Goal: Task Accomplishment & Management: Use online tool/utility

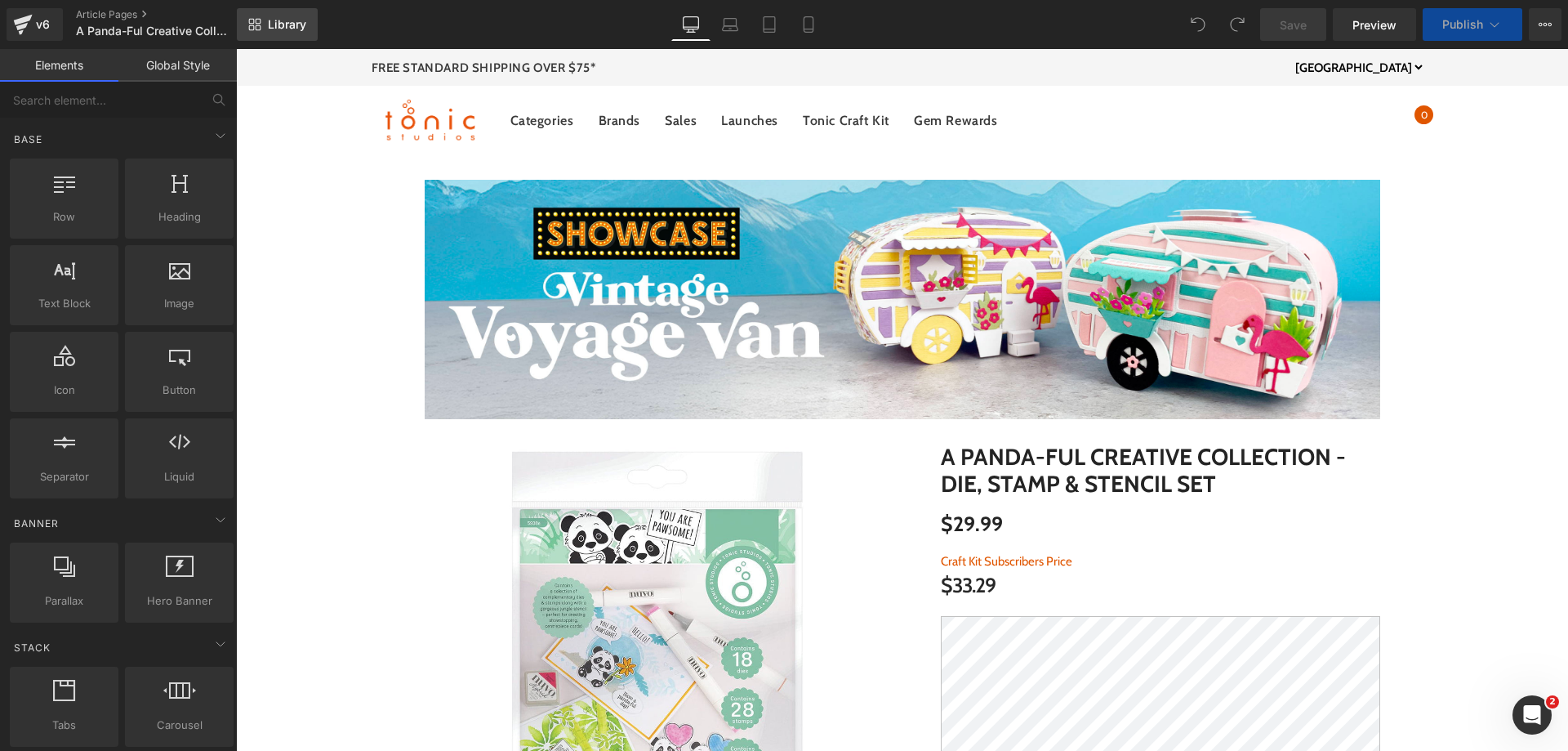
click at [290, 30] on span "Library" at bounding box center [287, 24] width 38 height 15
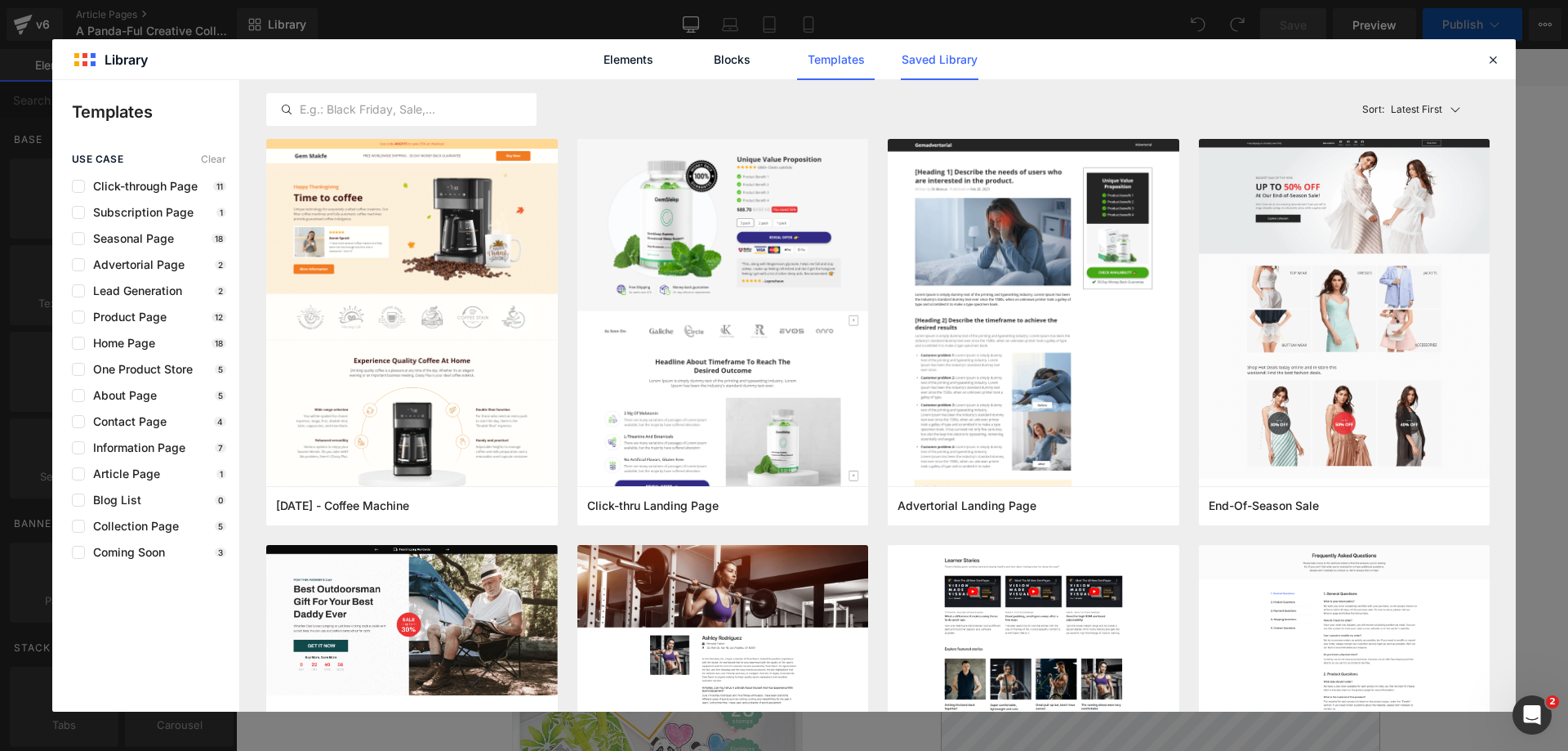
click at [936, 71] on link "Saved Library" at bounding box center [940, 59] width 78 height 41
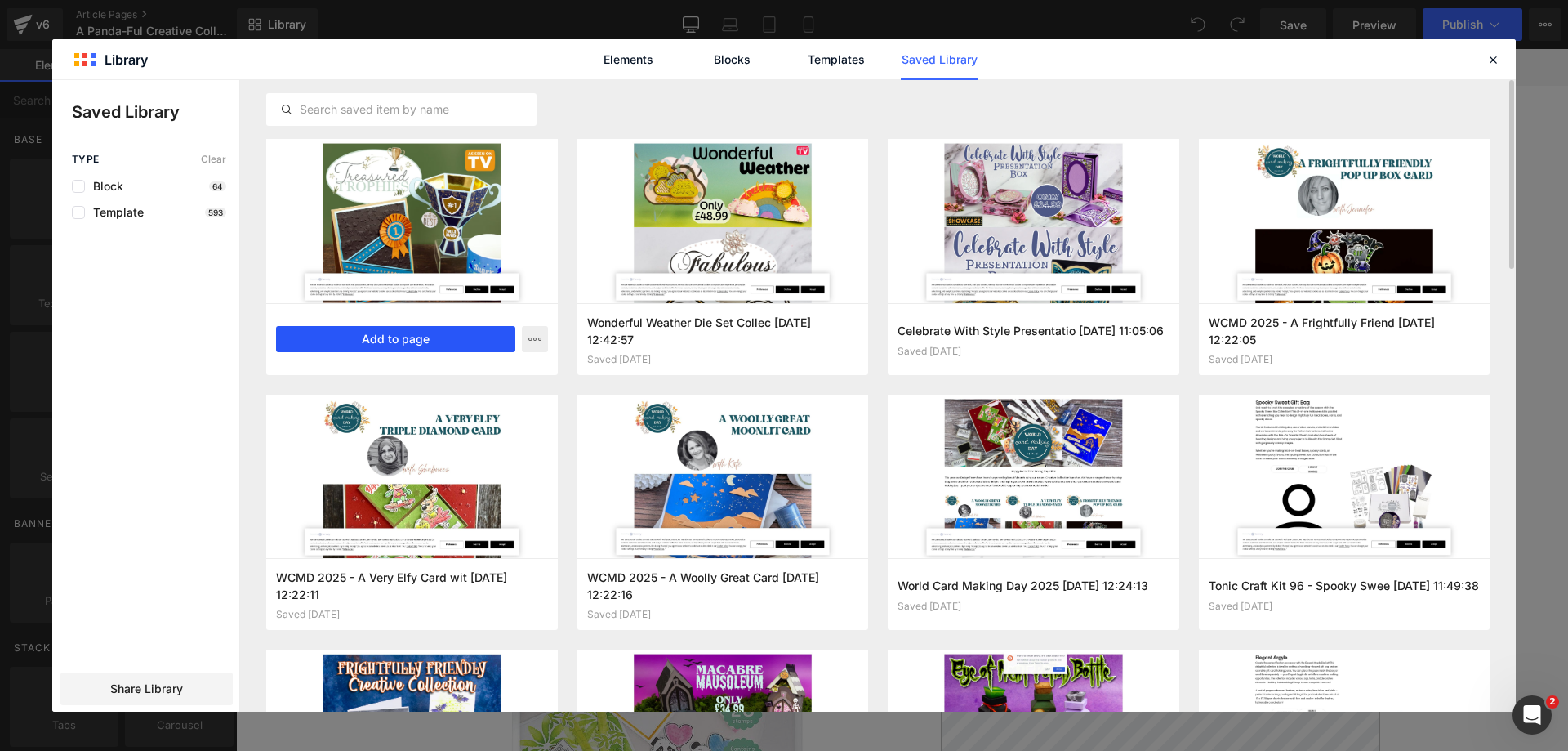
click at [418, 344] on button "Add to page" at bounding box center [396, 338] width 239 height 26
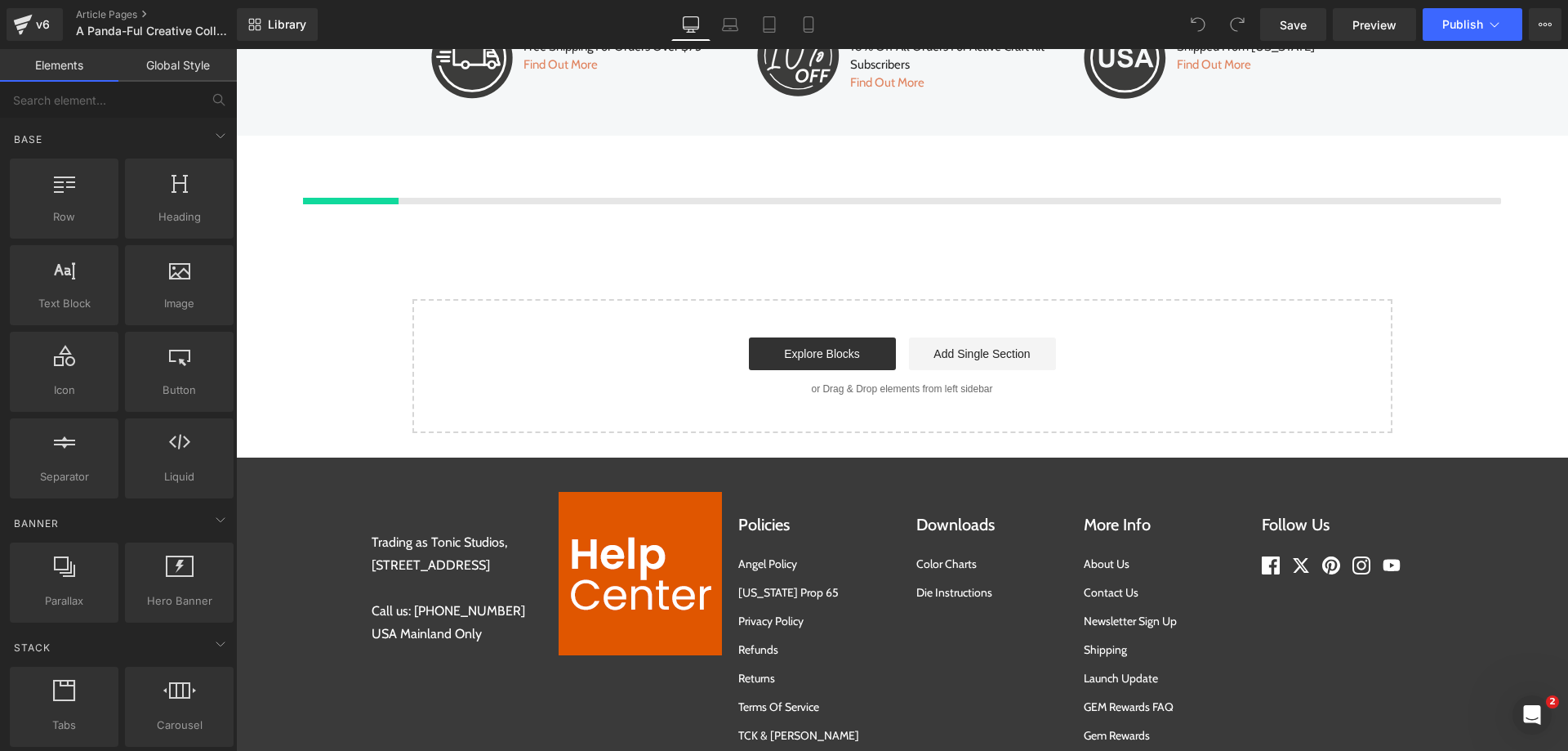
scroll to position [5460, 0]
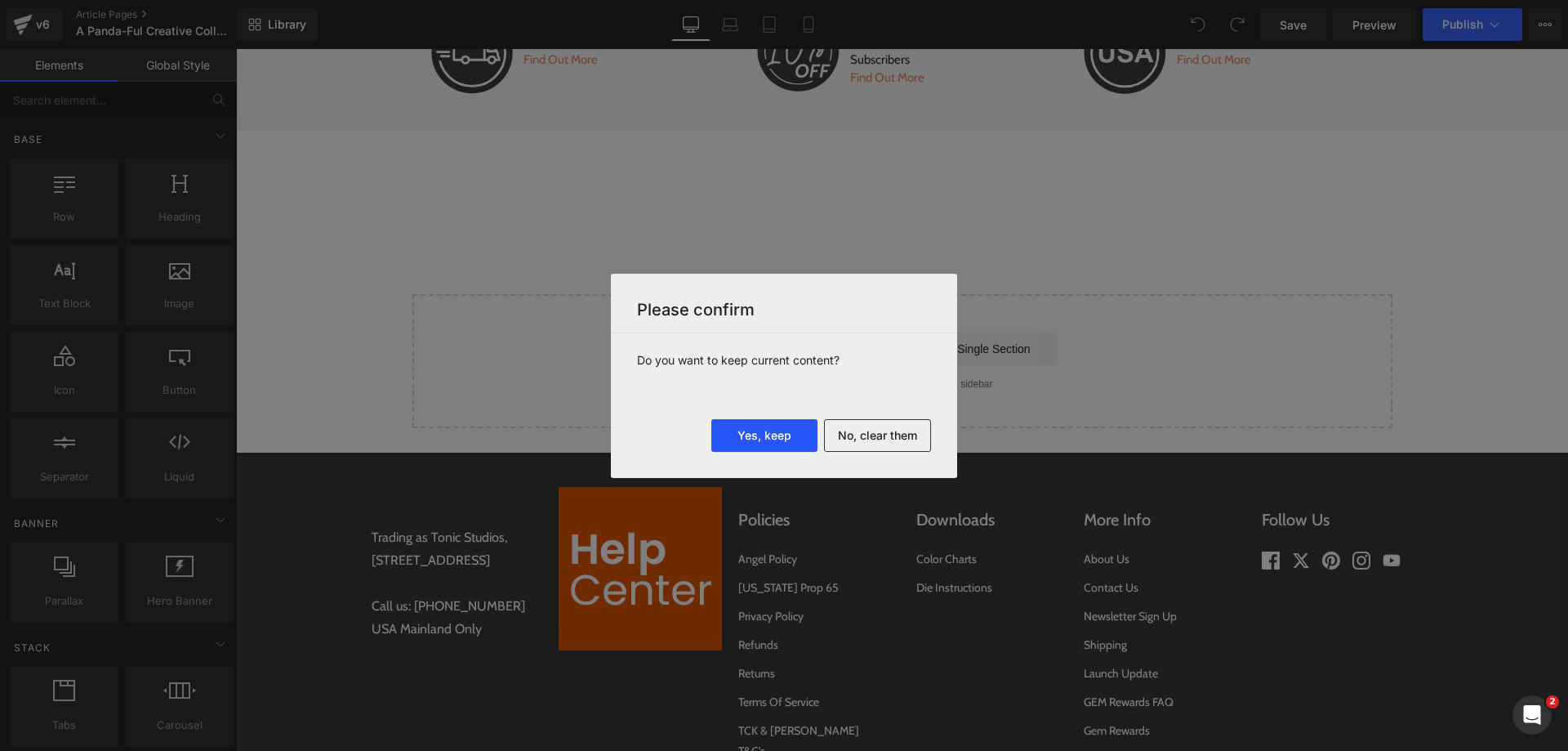
click at [781, 440] on button "Yes, keep" at bounding box center [764, 435] width 106 height 33
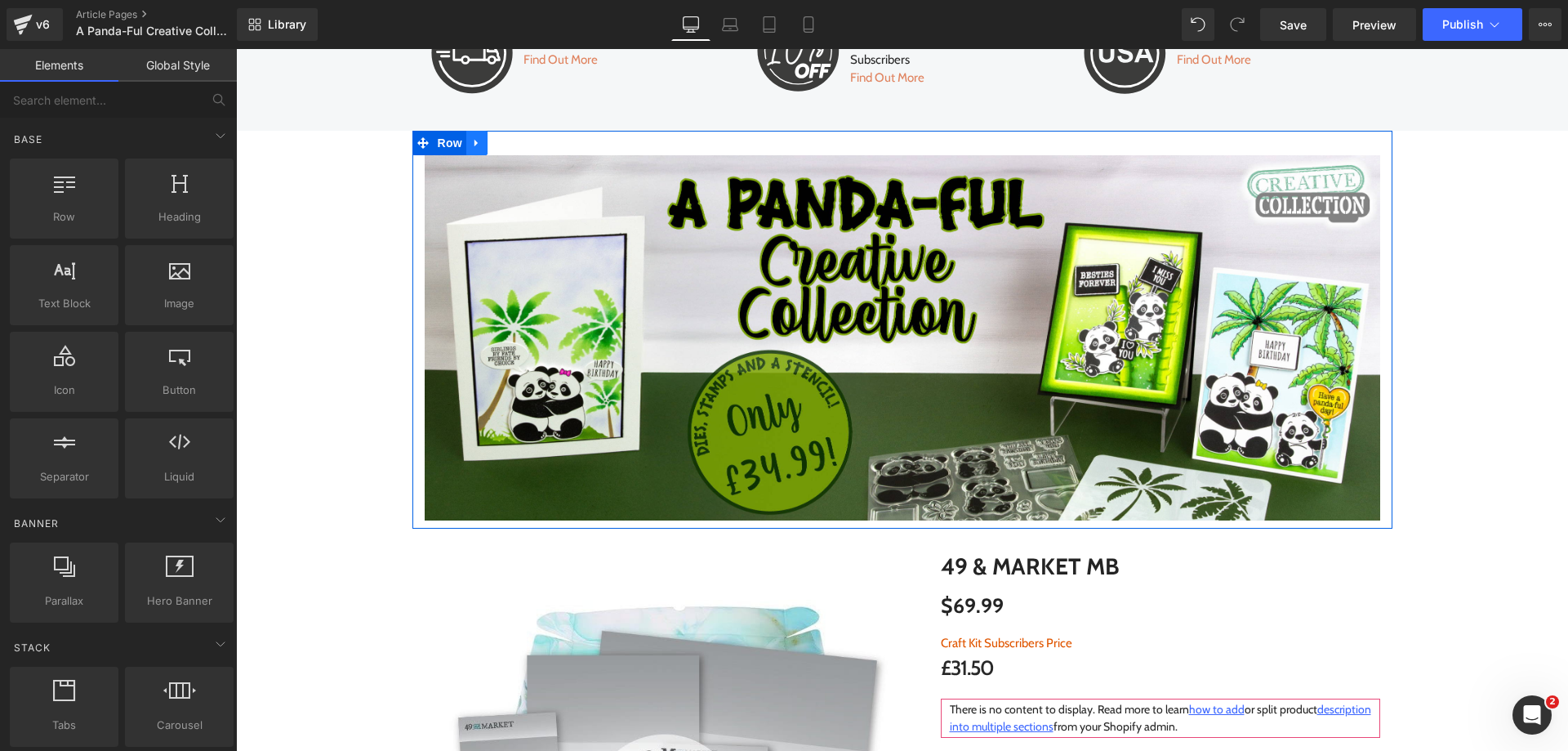
click at [471, 141] on icon at bounding box center [477, 143] width 12 height 13
click at [514, 141] on icon at bounding box center [520, 143] width 12 height 12
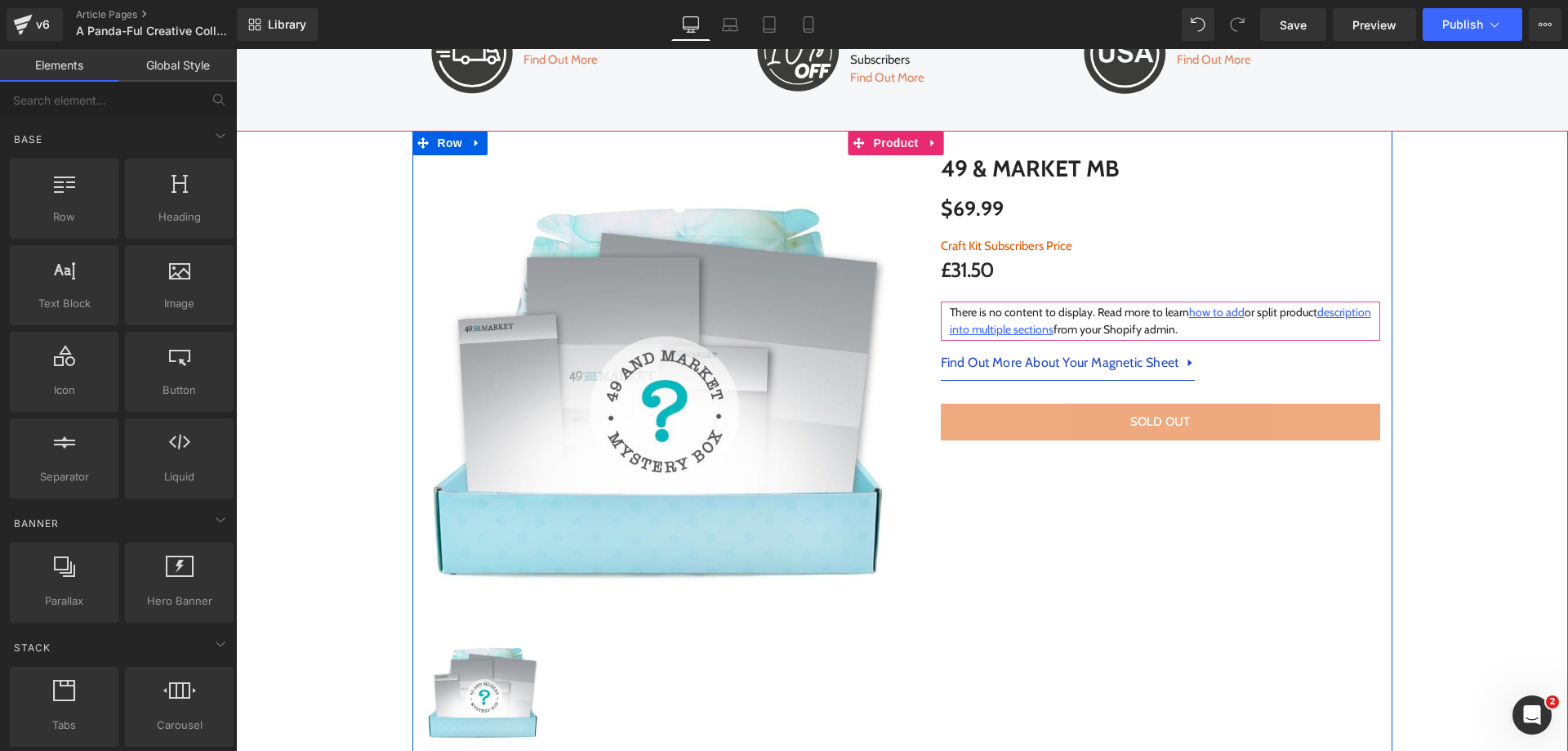
scroll to position [5290, 0]
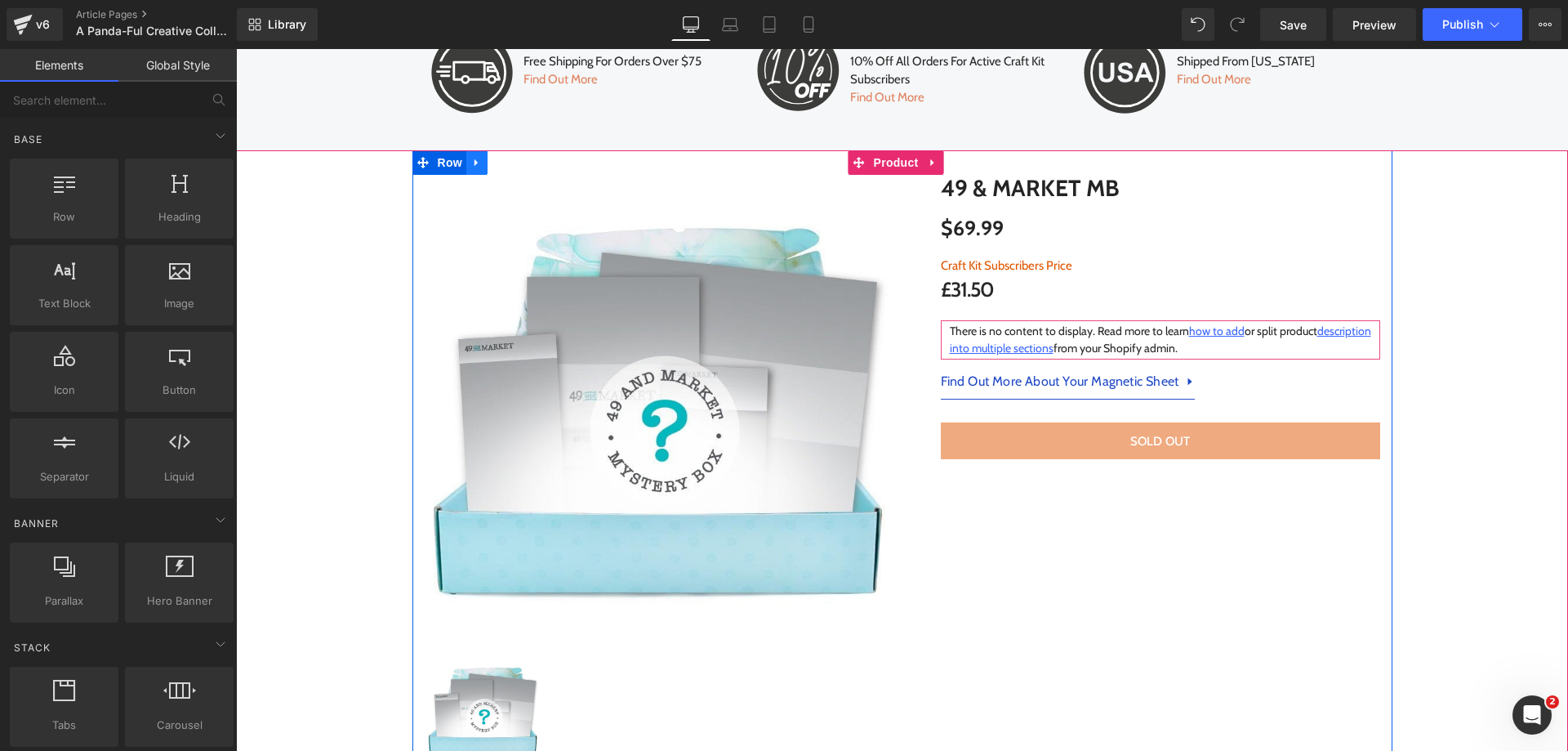
click at [474, 159] on icon at bounding box center [476, 162] width 3 height 8
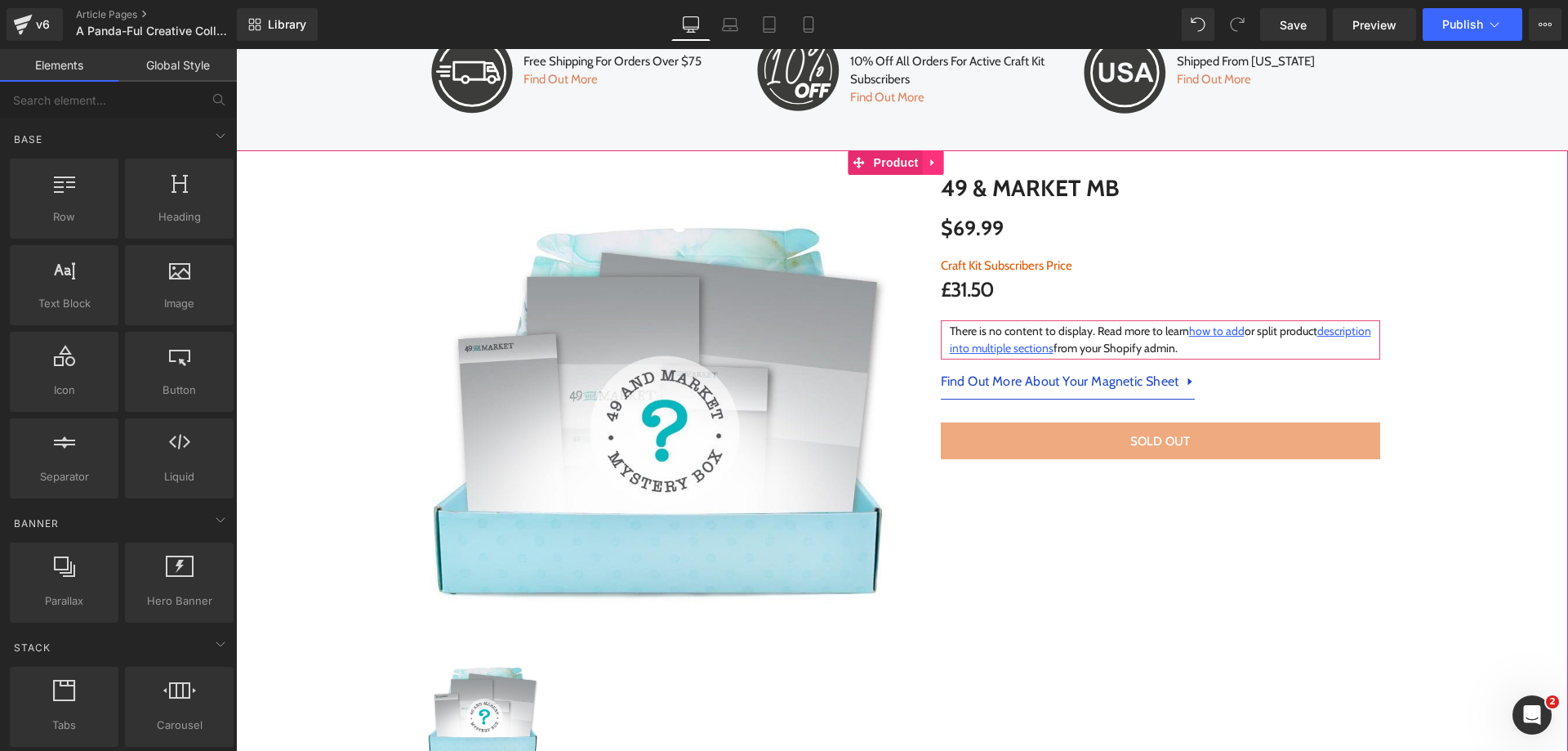
click at [928, 157] on icon at bounding box center [934, 162] width 12 height 13
click at [943, 157] on icon at bounding box center [945, 162] width 12 height 13
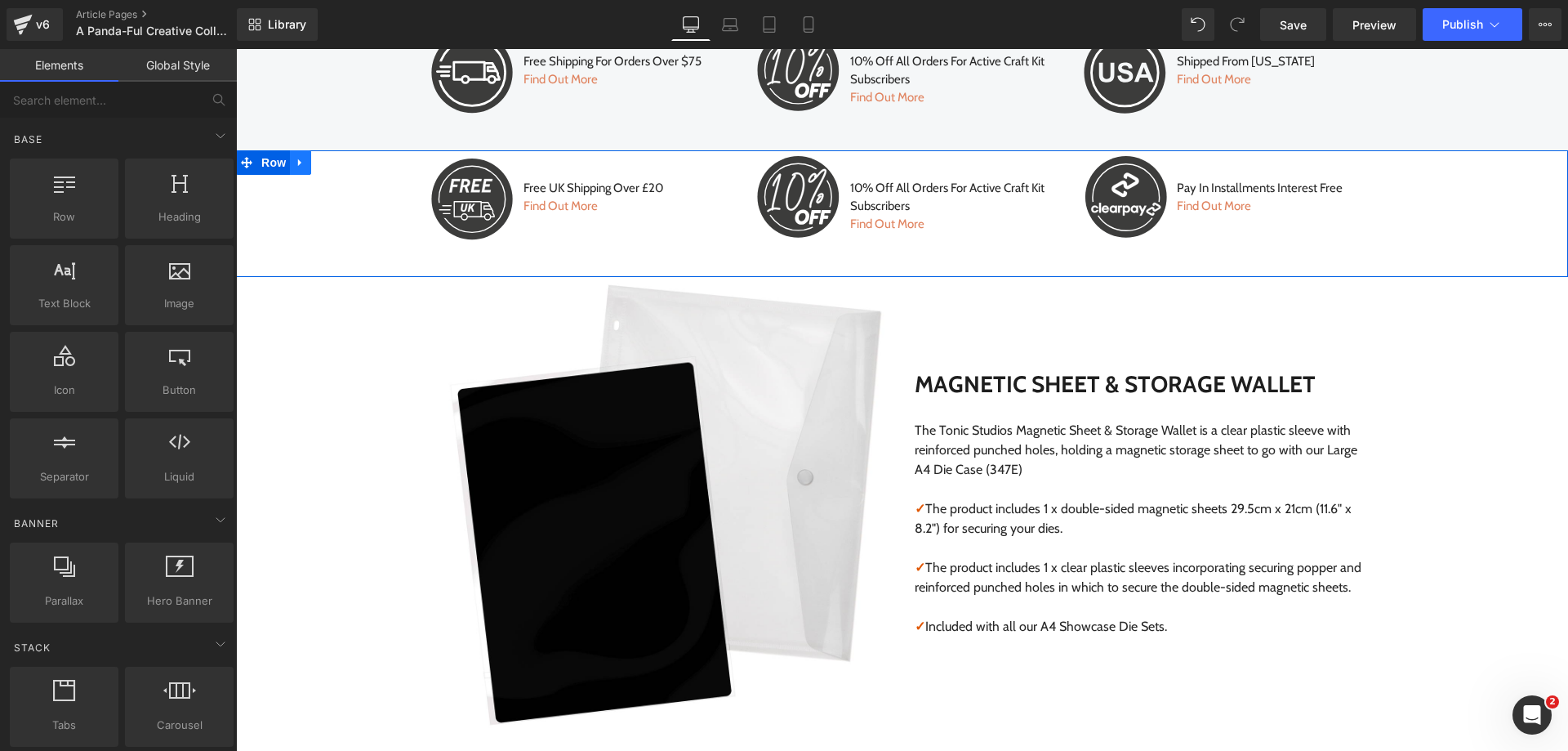
click at [295, 157] on icon at bounding box center [300, 162] width 12 height 13
click at [337, 157] on icon at bounding box center [343, 162] width 12 height 12
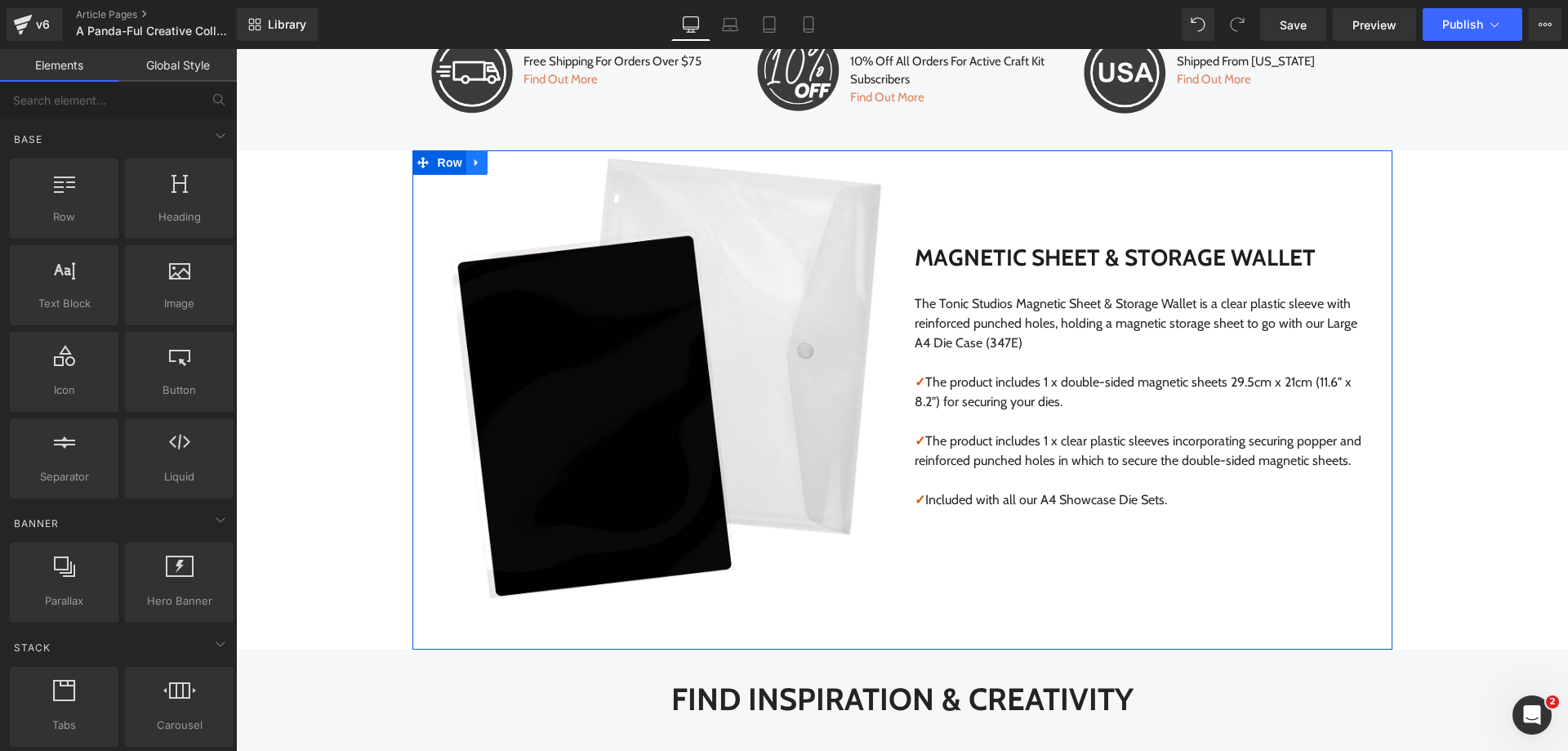
click at [471, 157] on icon at bounding box center [477, 162] width 12 height 13
click at [514, 157] on icon at bounding box center [520, 162] width 12 height 12
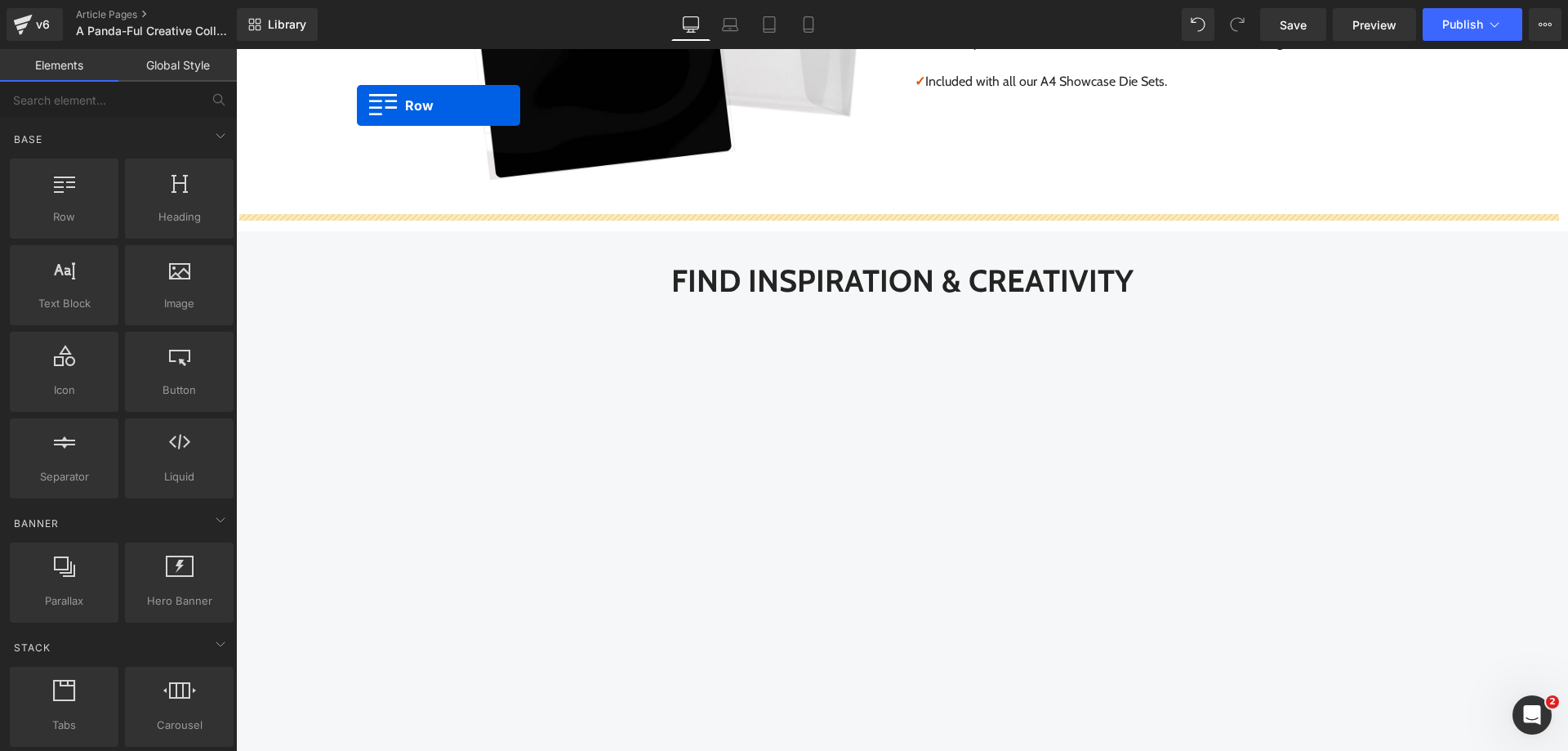
scroll to position [2020, 0]
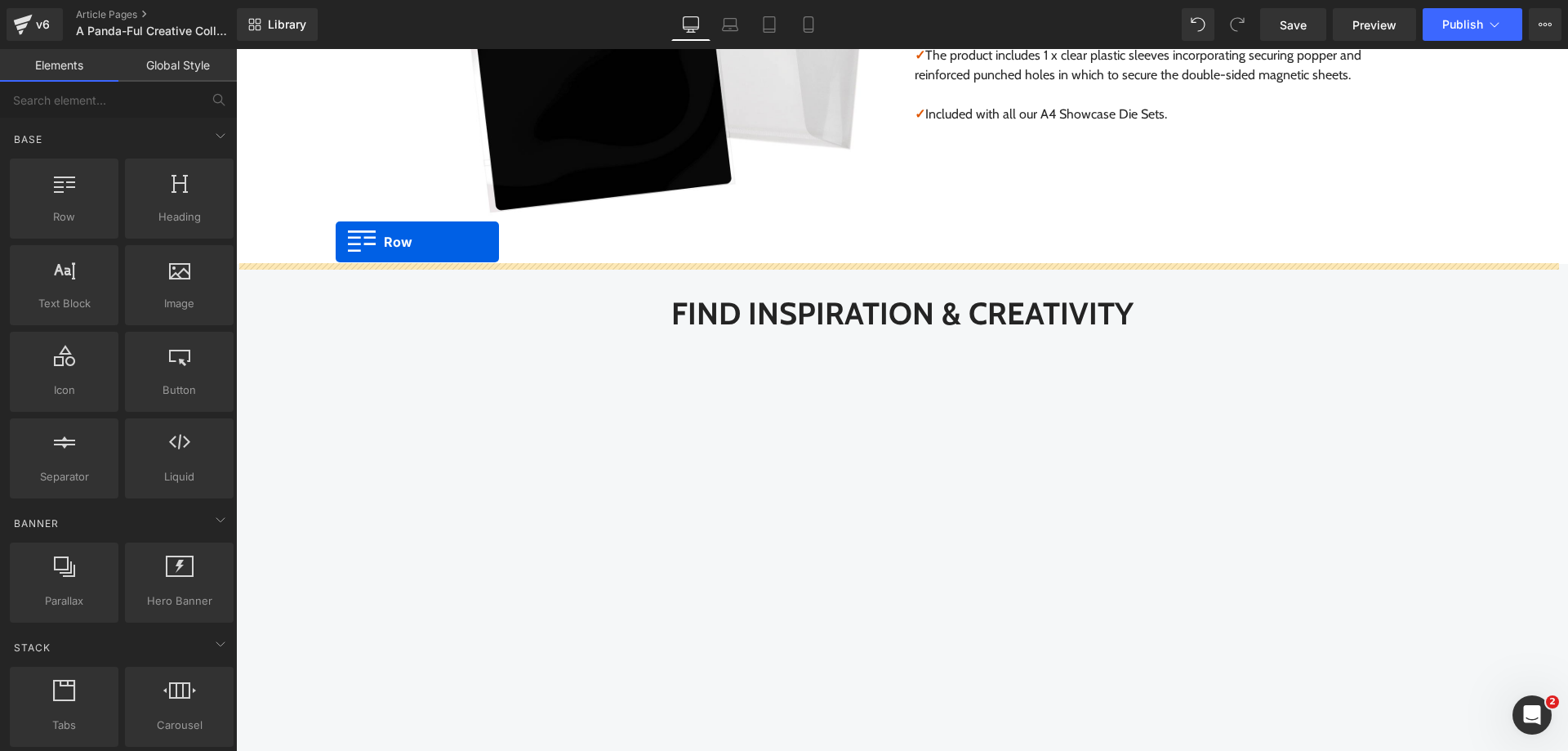
drag, startPoint x: 274, startPoint y: 141, endPoint x: 336, endPoint y: 243, distance: 119.4
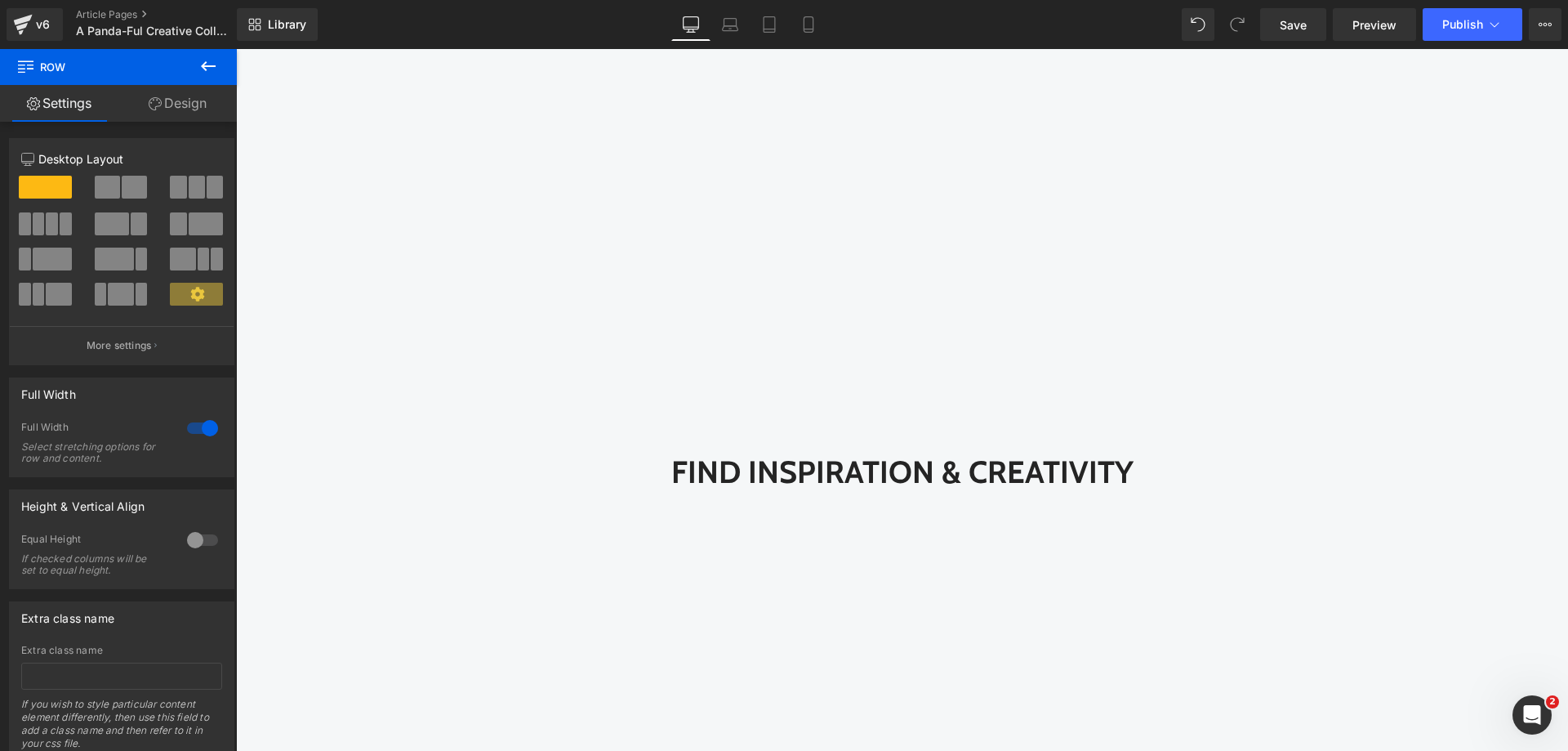
scroll to position [2571, 0]
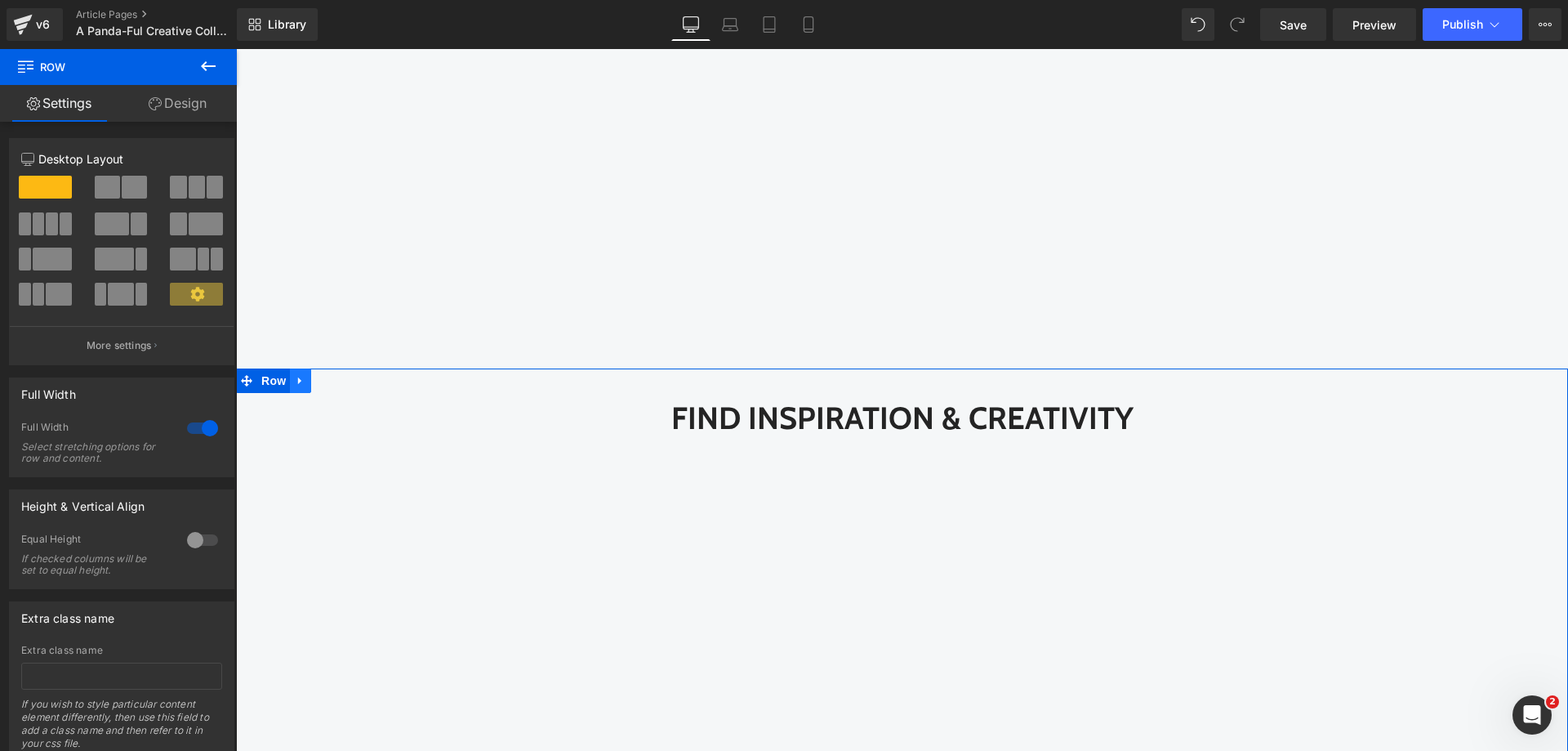
click at [295, 383] on icon at bounding box center [300, 380] width 12 height 13
click at [337, 378] on icon at bounding box center [343, 381] width 12 height 12
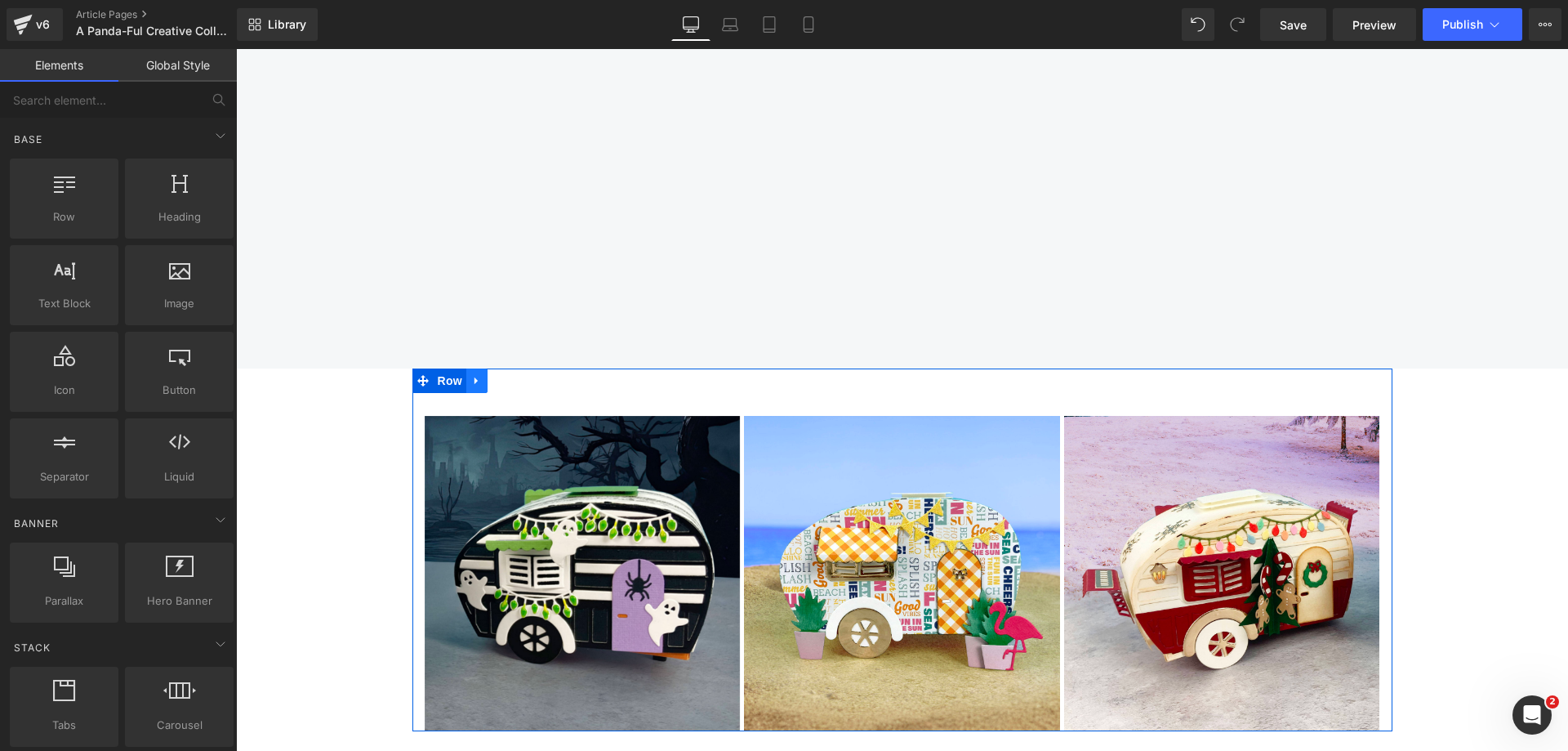
click at [471, 384] on icon at bounding box center [477, 380] width 12 height 13
click at [514, 381] on icon at bounding box center [520, 381] width 12 height 12
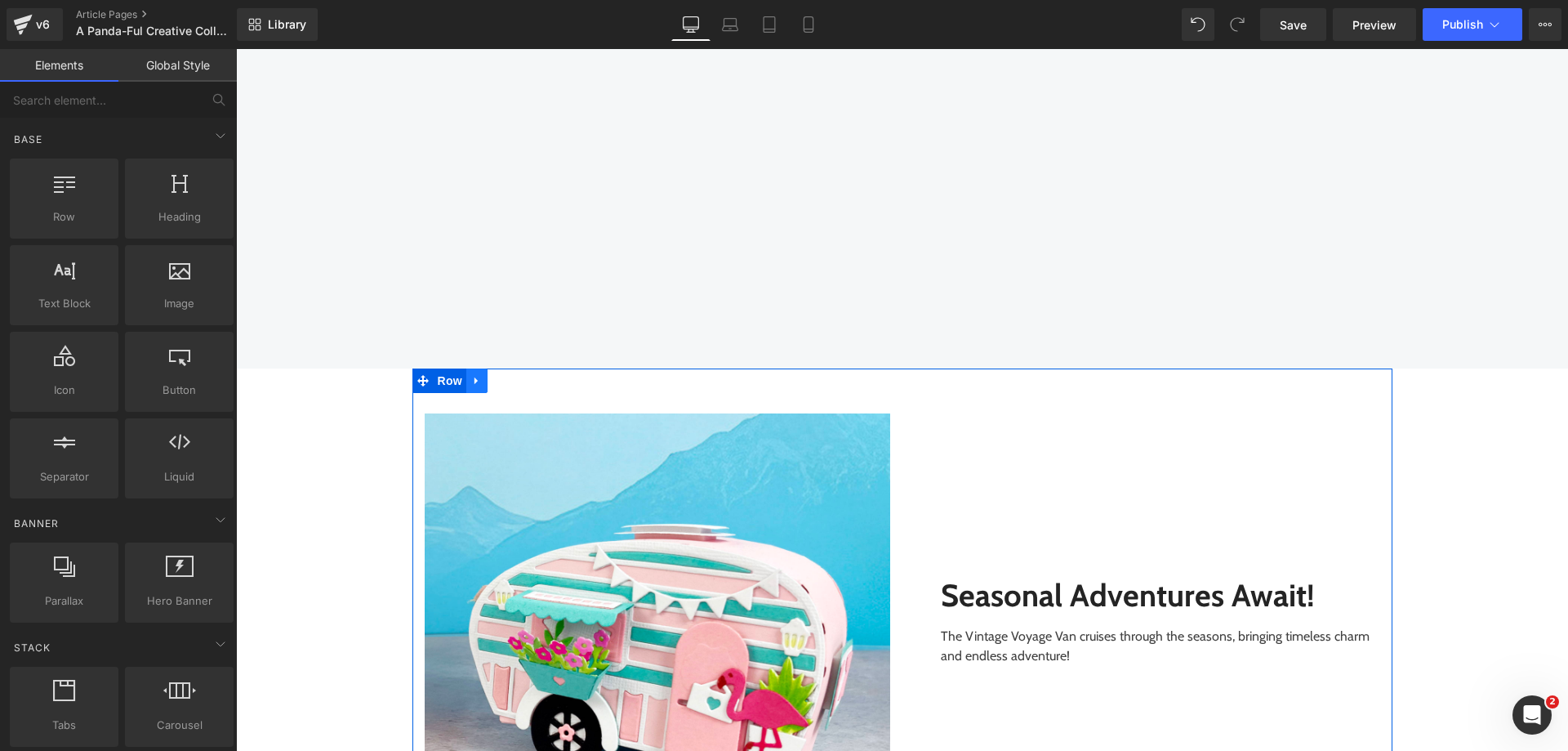
click at [476, 376] on link at bounding box center [476, 380] width 21 height 24
click at [514, 383] on icon at bounding box center [520, 381] width 12 height 12
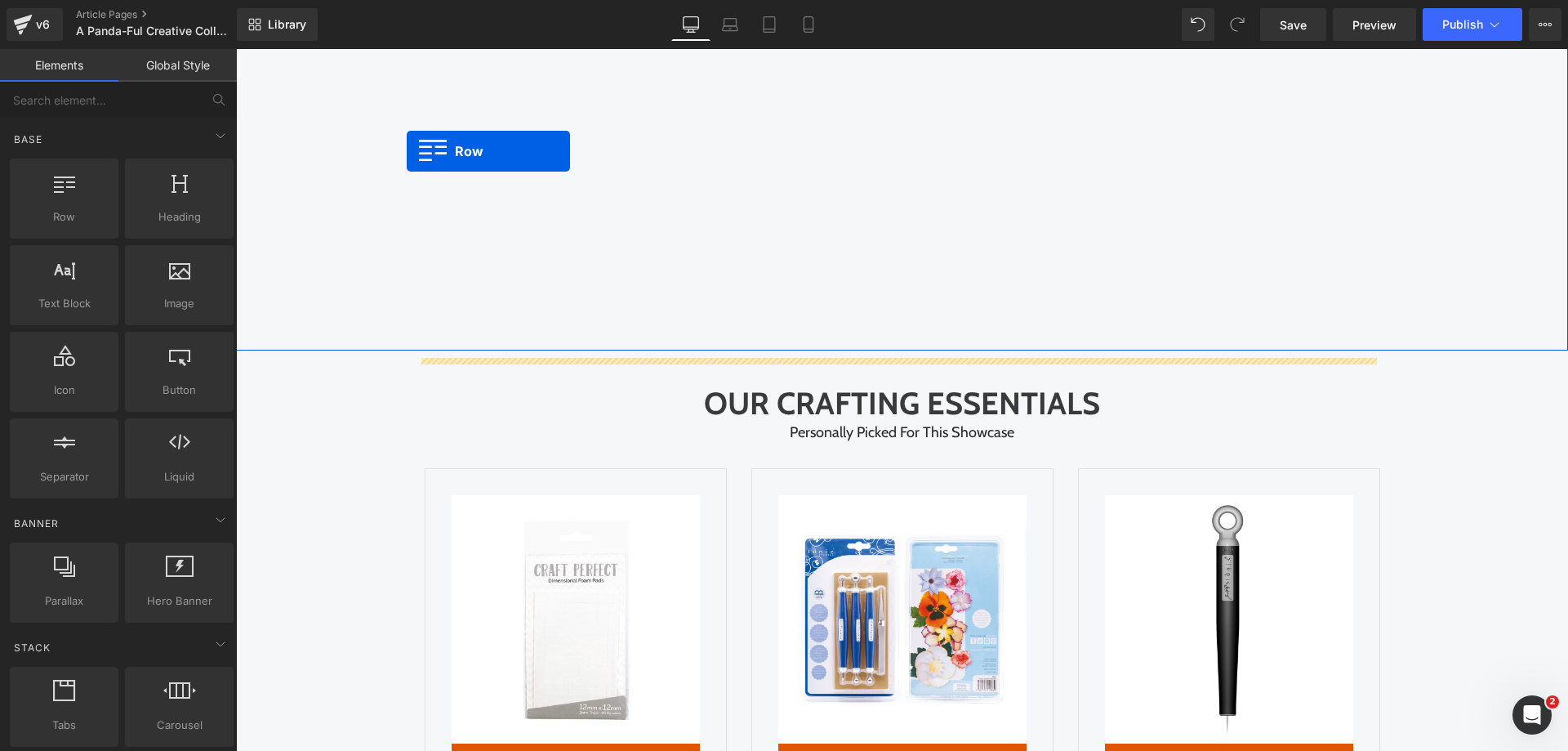
scroll to position [2556, 0]
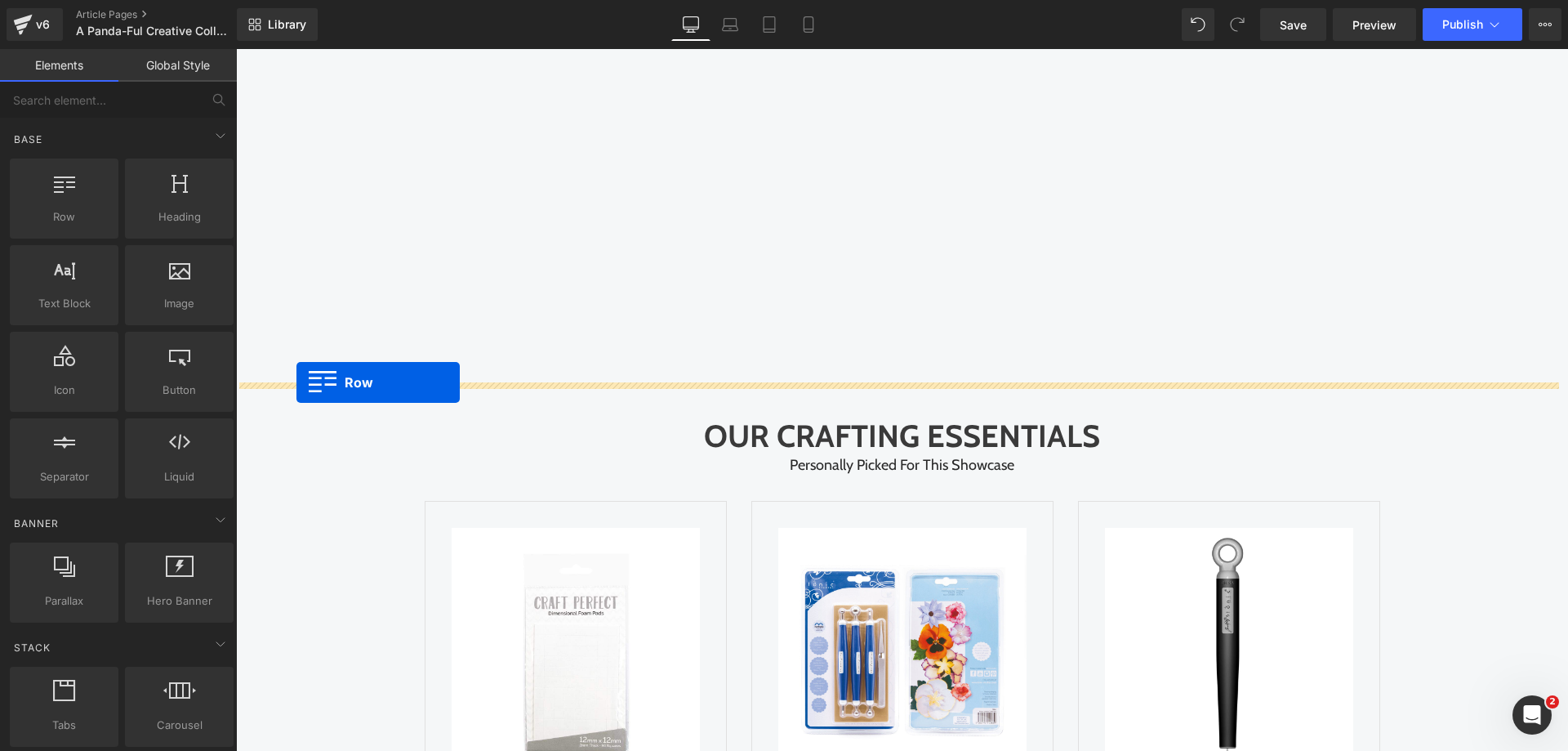
drag, startPoint x: 420, startPoint y: 376, endPoint x: 297, endPoint y: 383, distance: 123.2
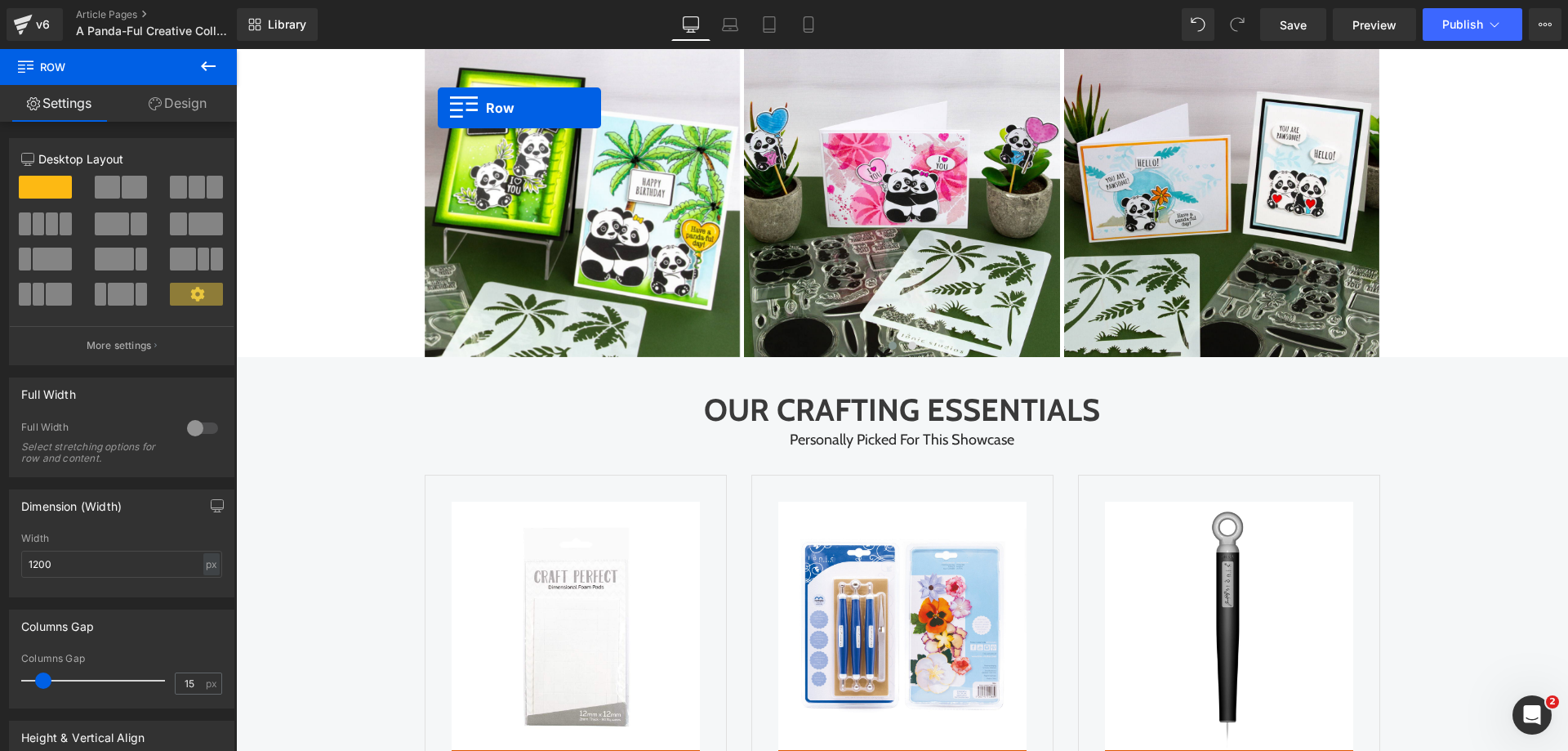
scroll to position [2929, 0]
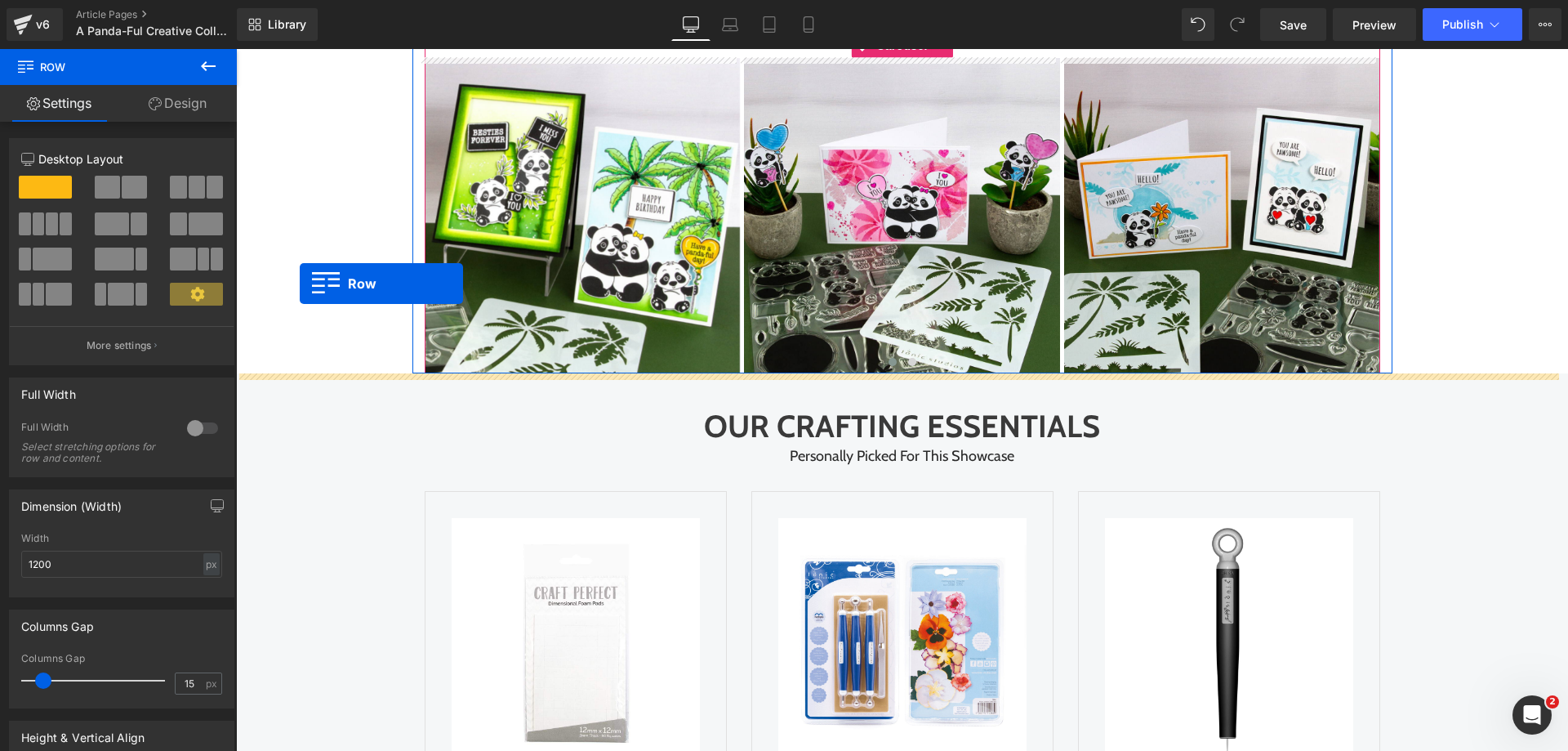
drag, startPoint x: 424, startPoint y: 537, endPoint x: 300, endPoint y: 284, distance: 281.8
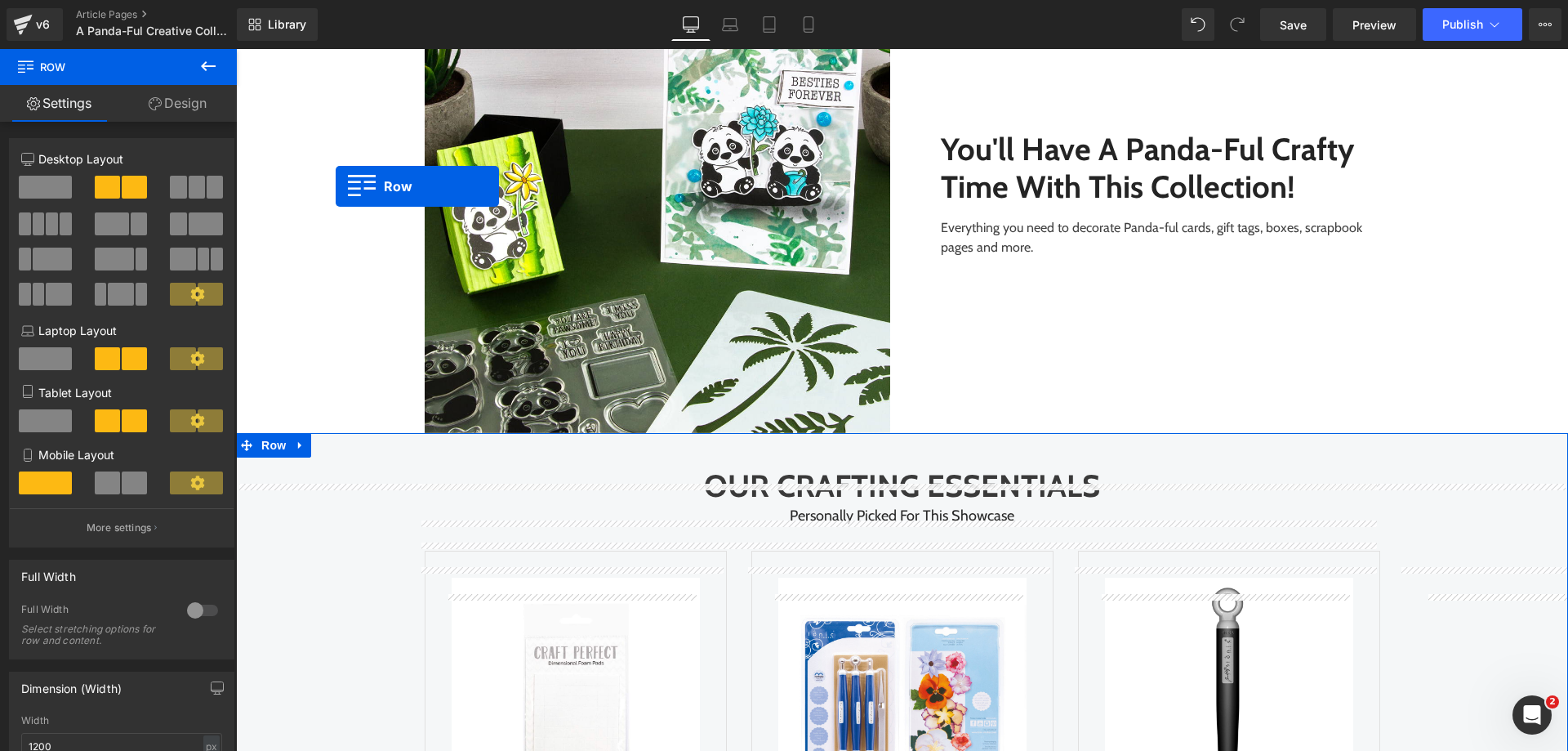
scroll to position [3340, 0]
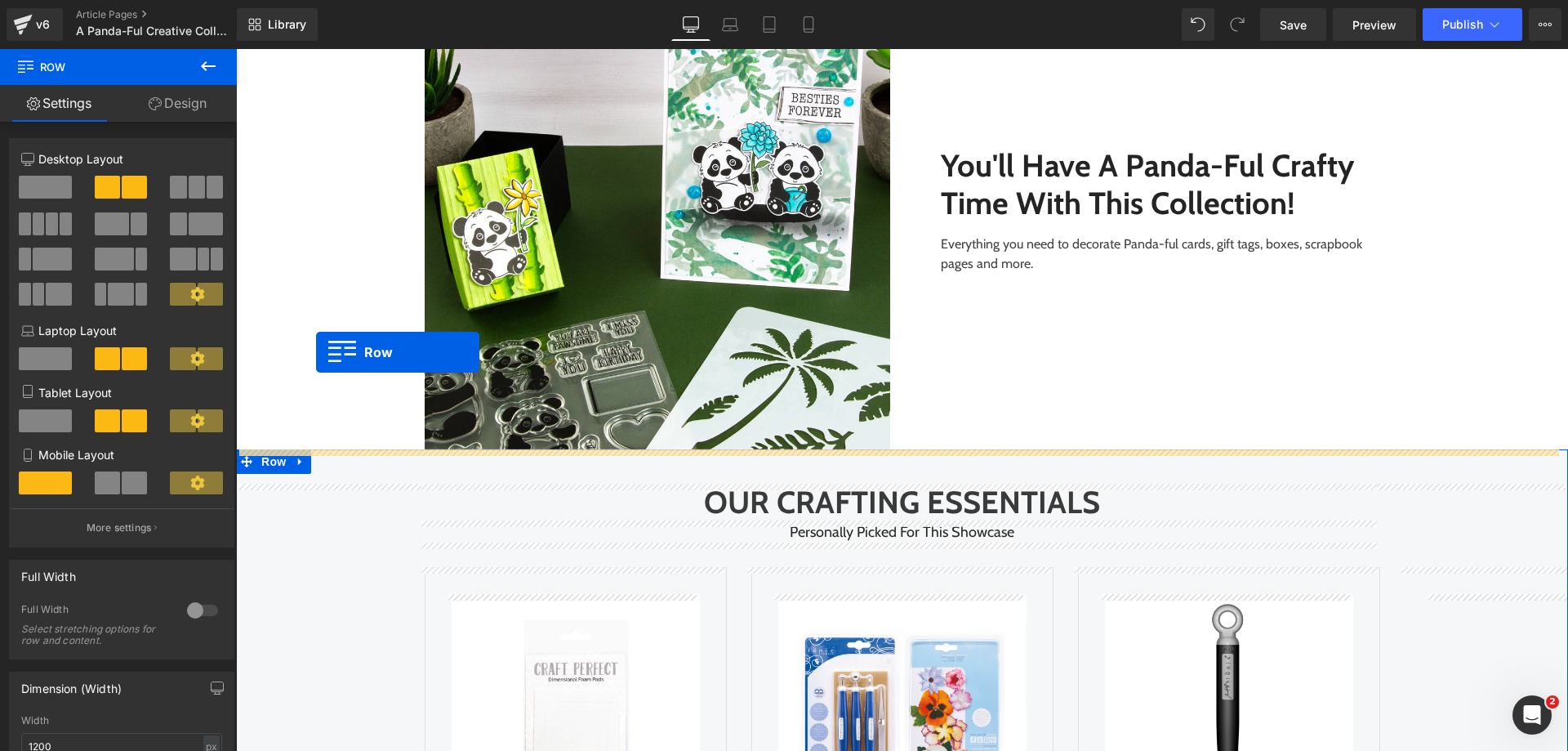
drag, startPoint x: 419, startPoint y: 451, endPoint x: 316, endPoint y: 352, distance: 142.9
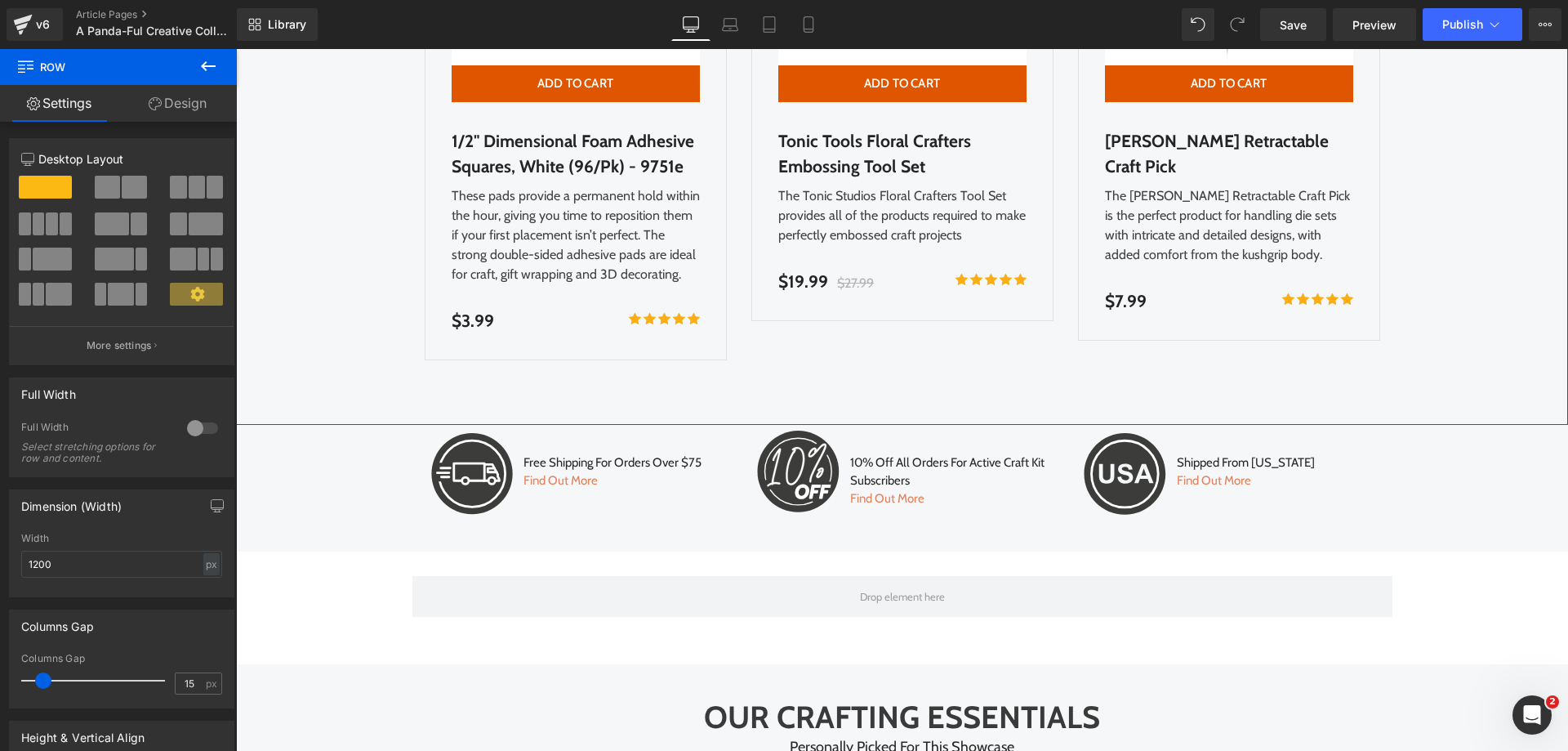
scroll to position [4473, 0]
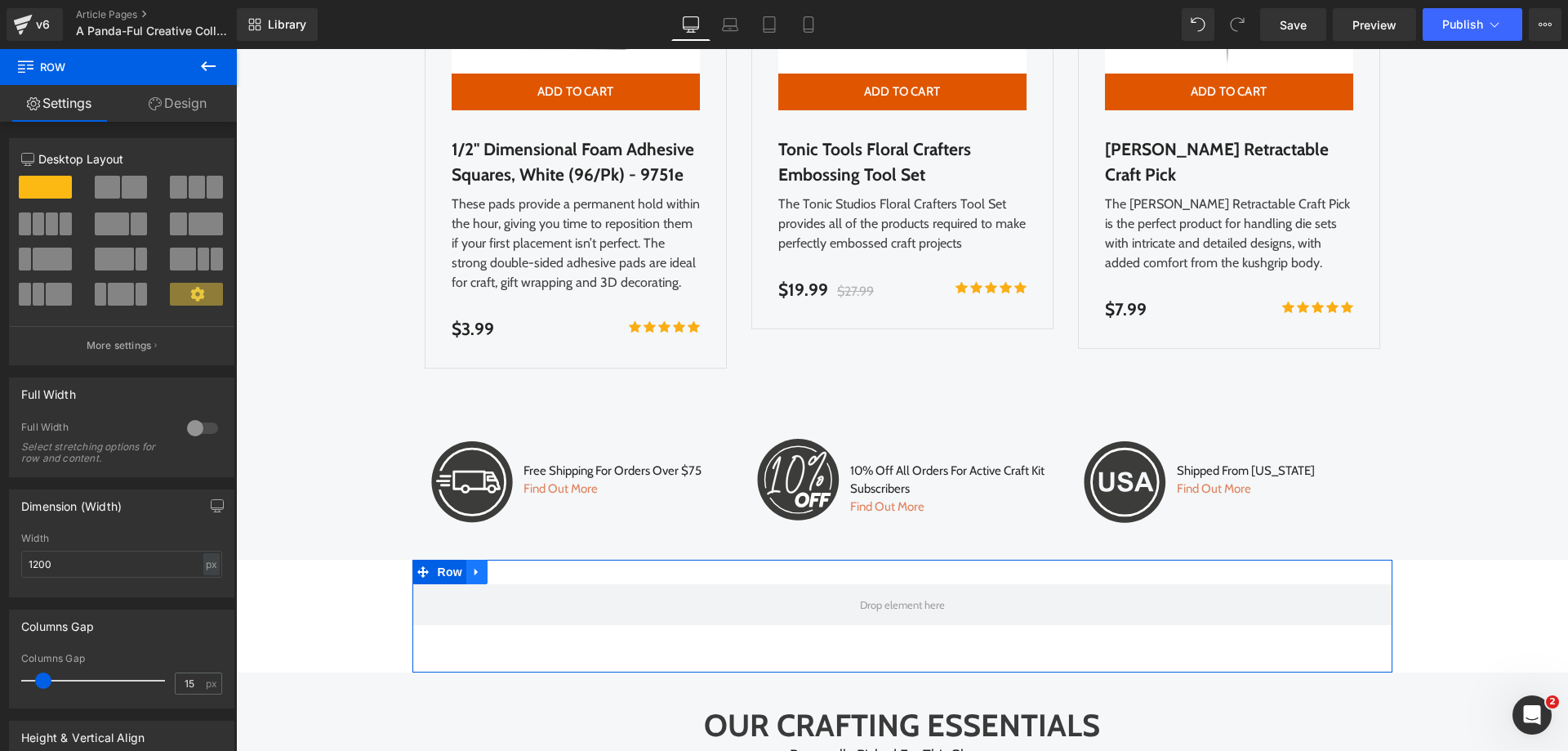
click at [474, 568] on icon at bounding box center [476, 572] width 3 height 8
click at [514, 566] on icon at bounding box center [520, 572] width 12 height 13
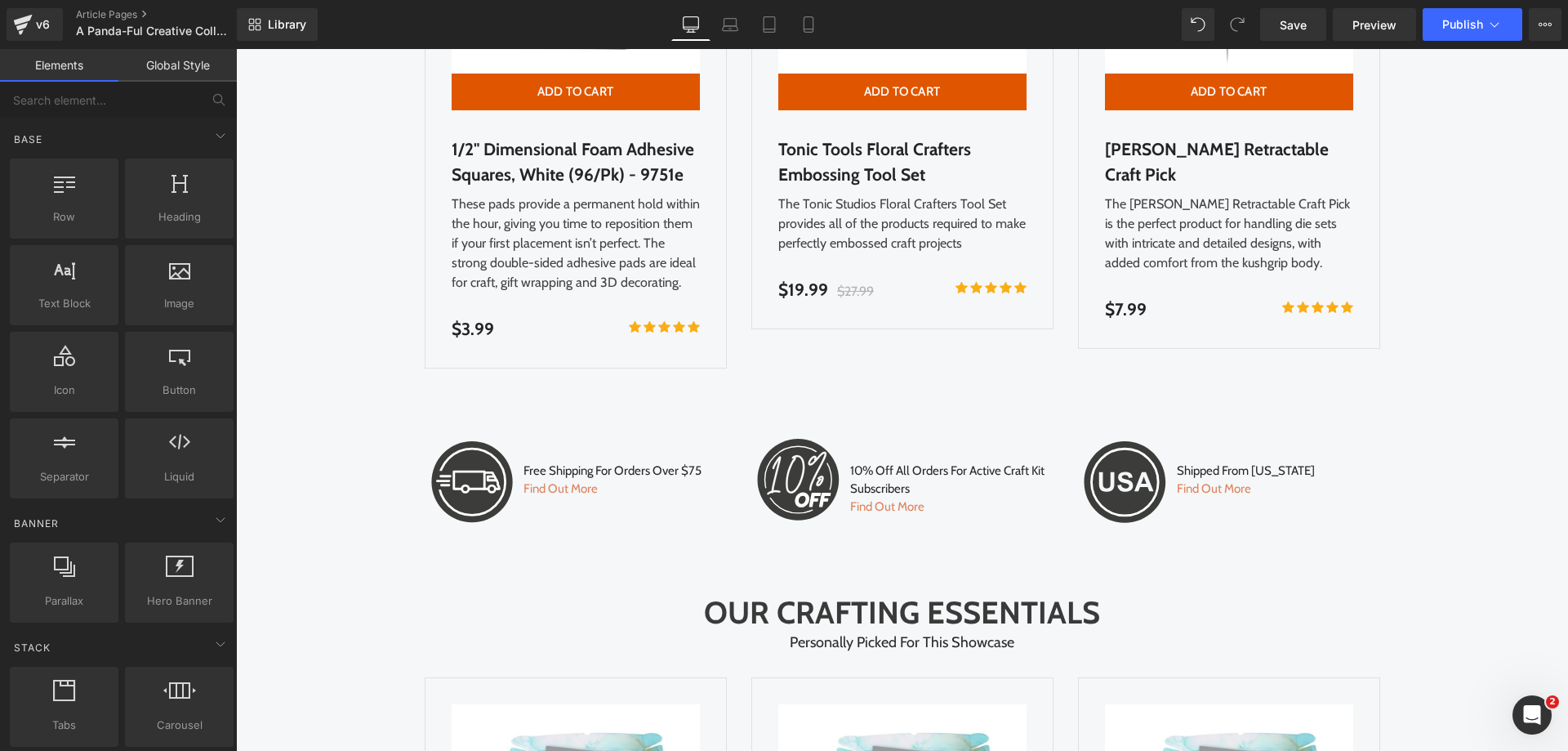
scroll to position [4639, 0]
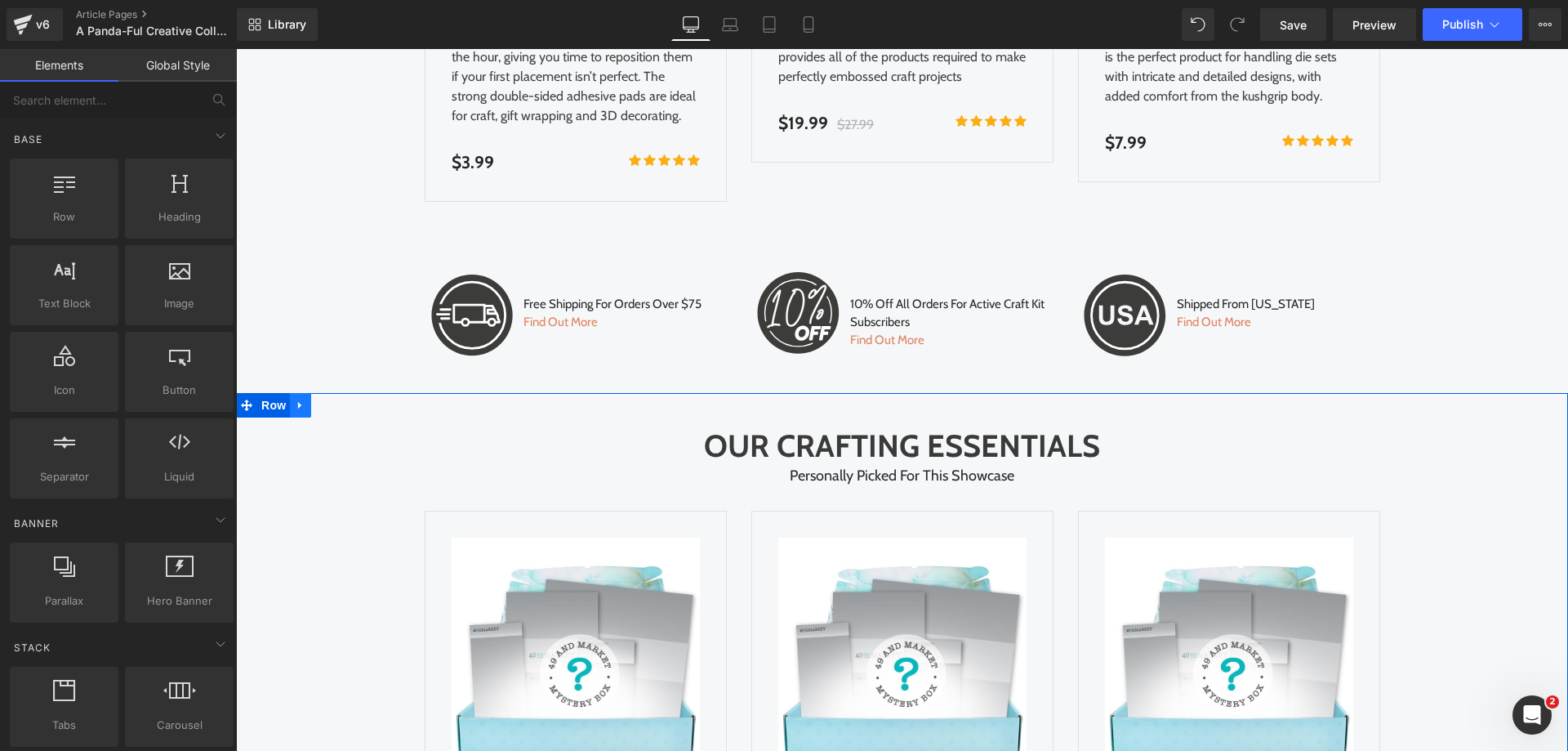
click at [295, 399] on icon at bounding box center [300, 405] width 12 height 13
click at [337, 399] on icon at bounding box center [343, 405] width 12 height 12
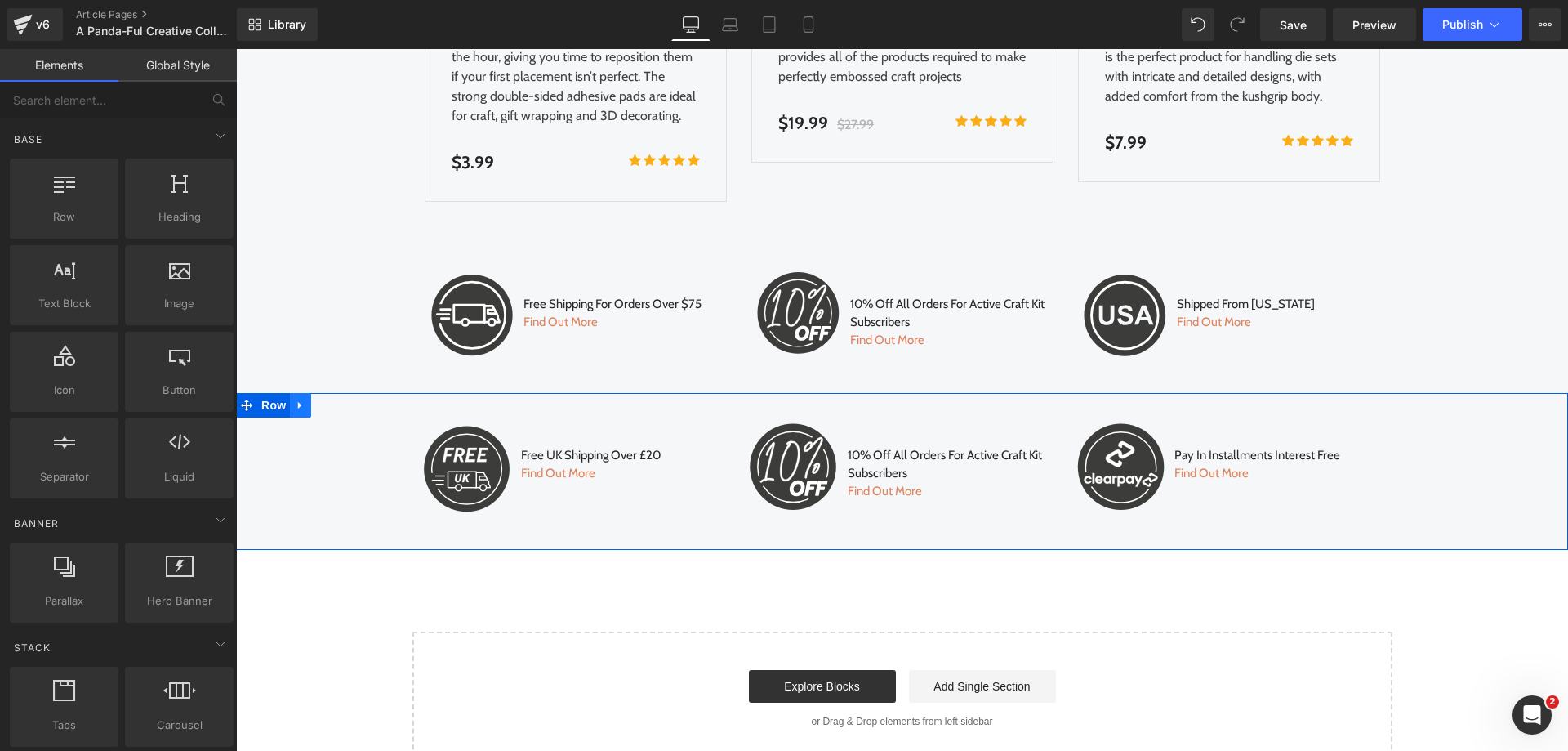
click at [295, 399] on icon at bounding box center [300, 405] width 12 height 13
click at [332, 394] on link at bounding box center [342, 405] width 21 height 24
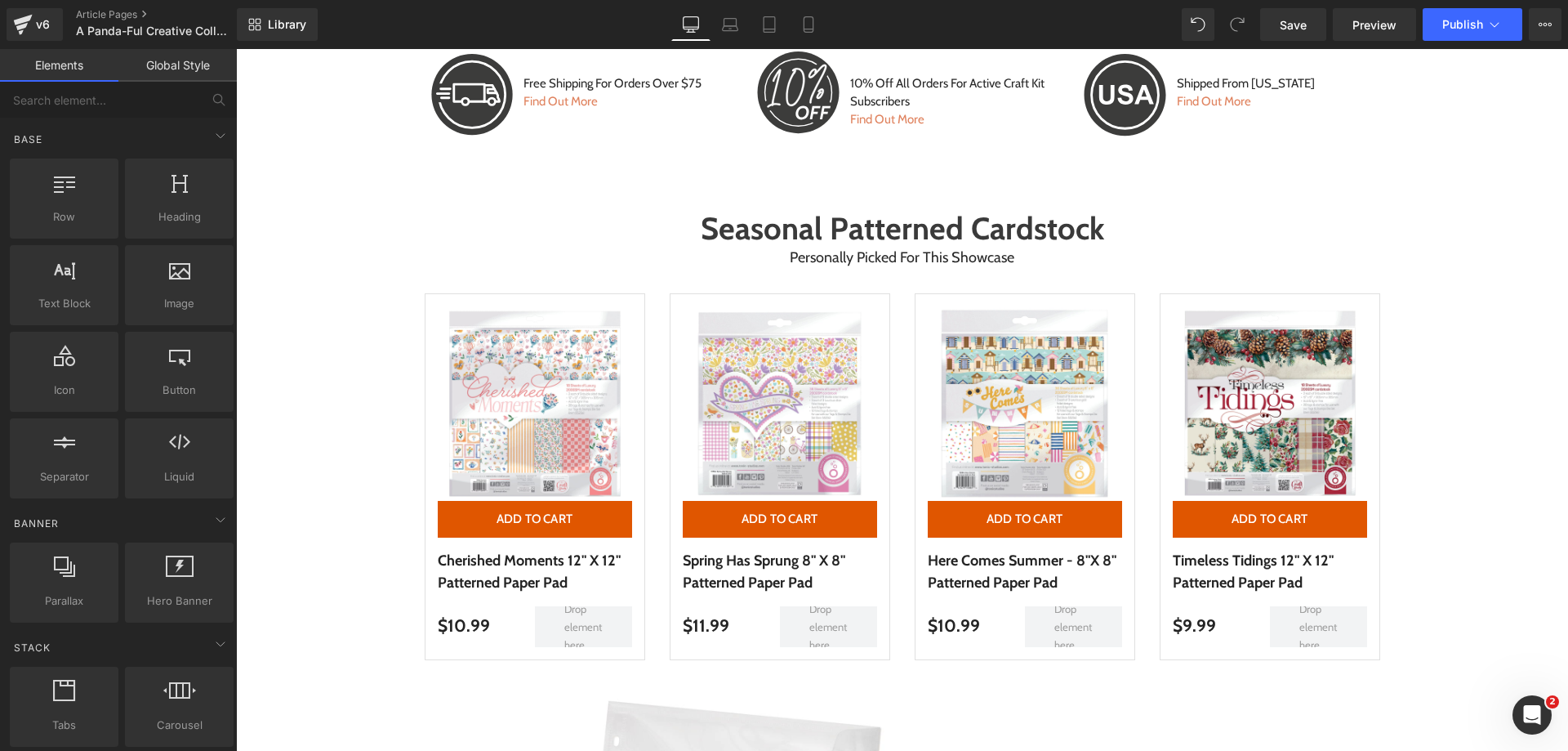
scroll to position [1071, 0]
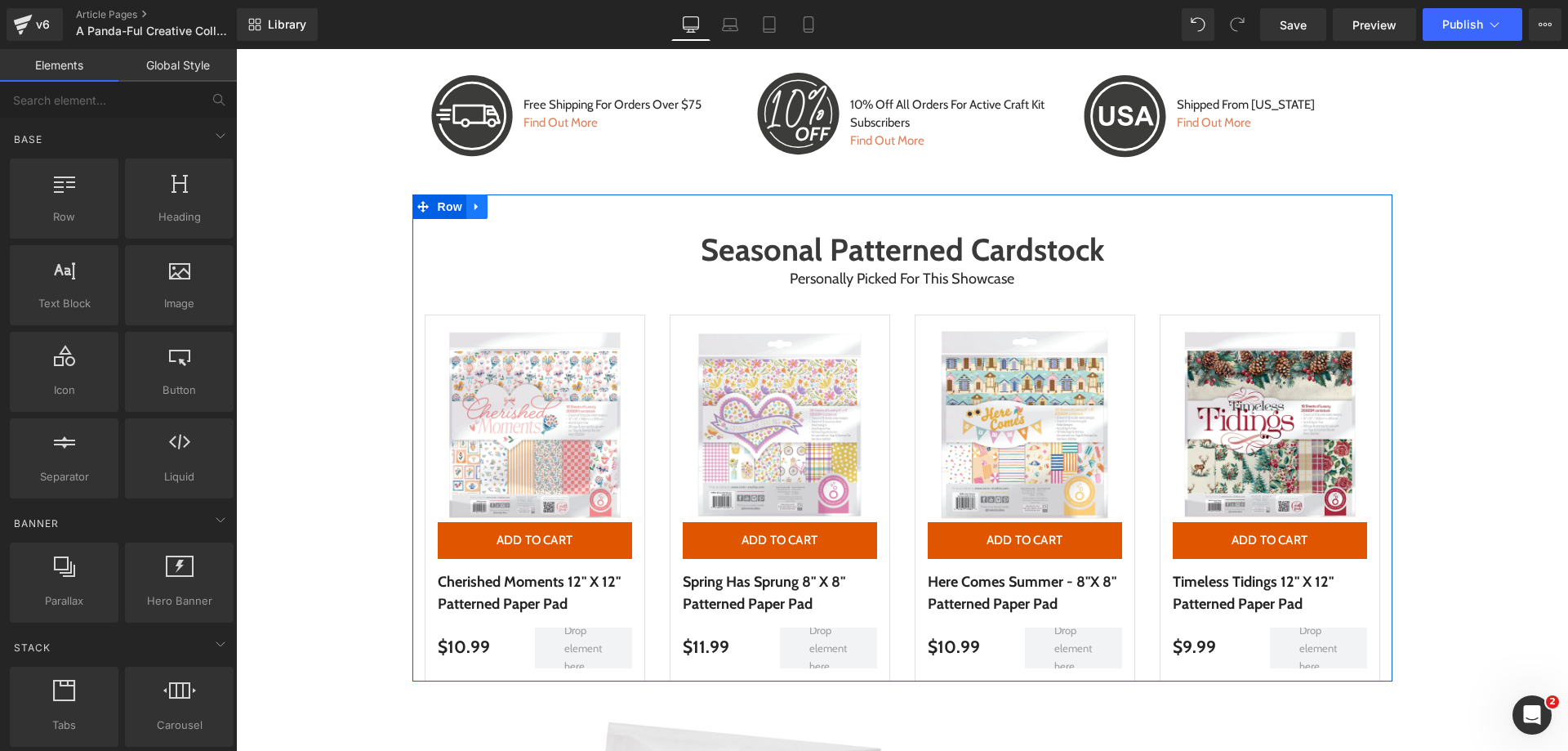
click at [474, 207] on icon at bounding box center [476, 206] width 3 height 8
click at [514, 208] on icon at bounding box center [520, 207] width 12 height 12
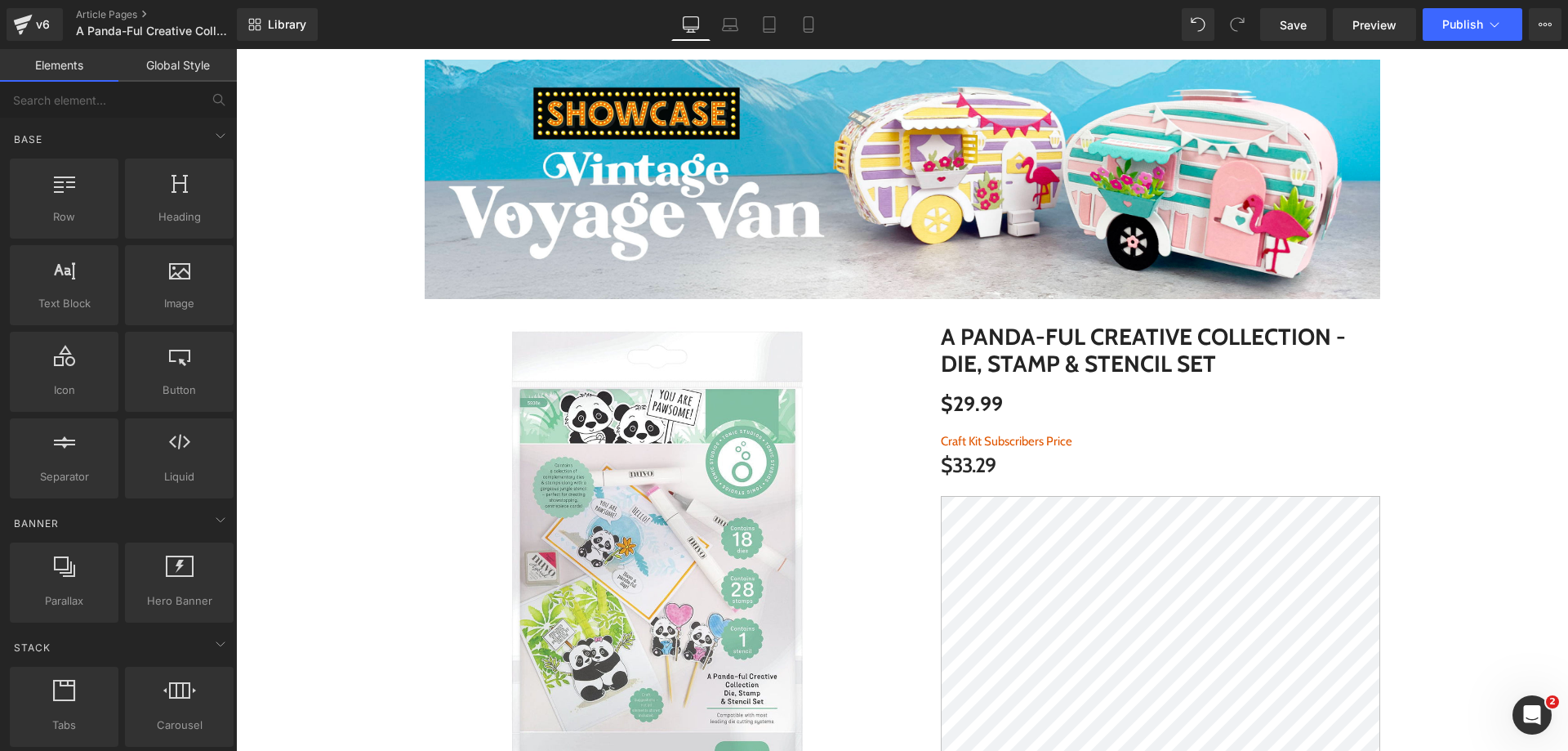
scroll to position [0, 0]
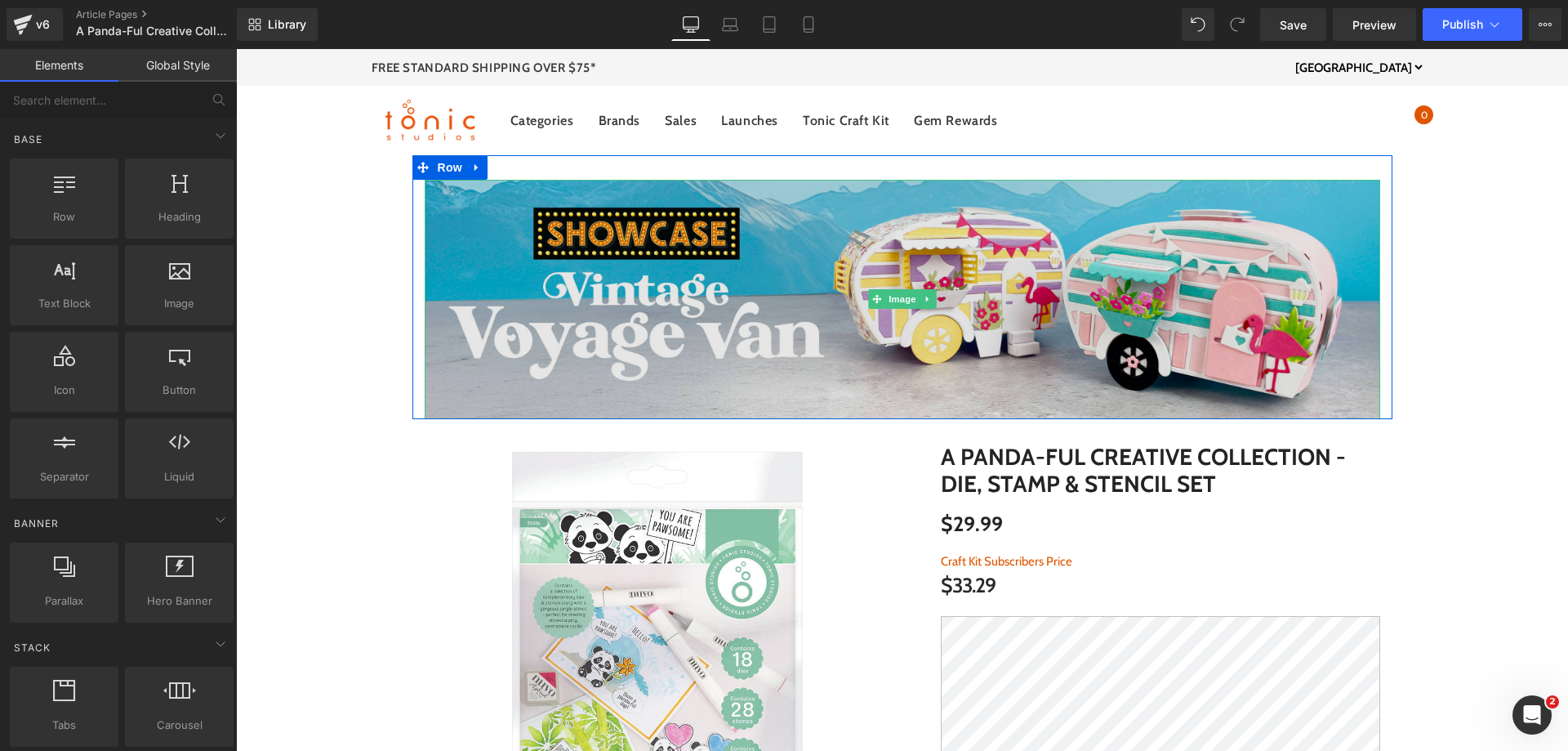
click at [630, 259] on img at bounding box center [903, 300] width 956 height 239
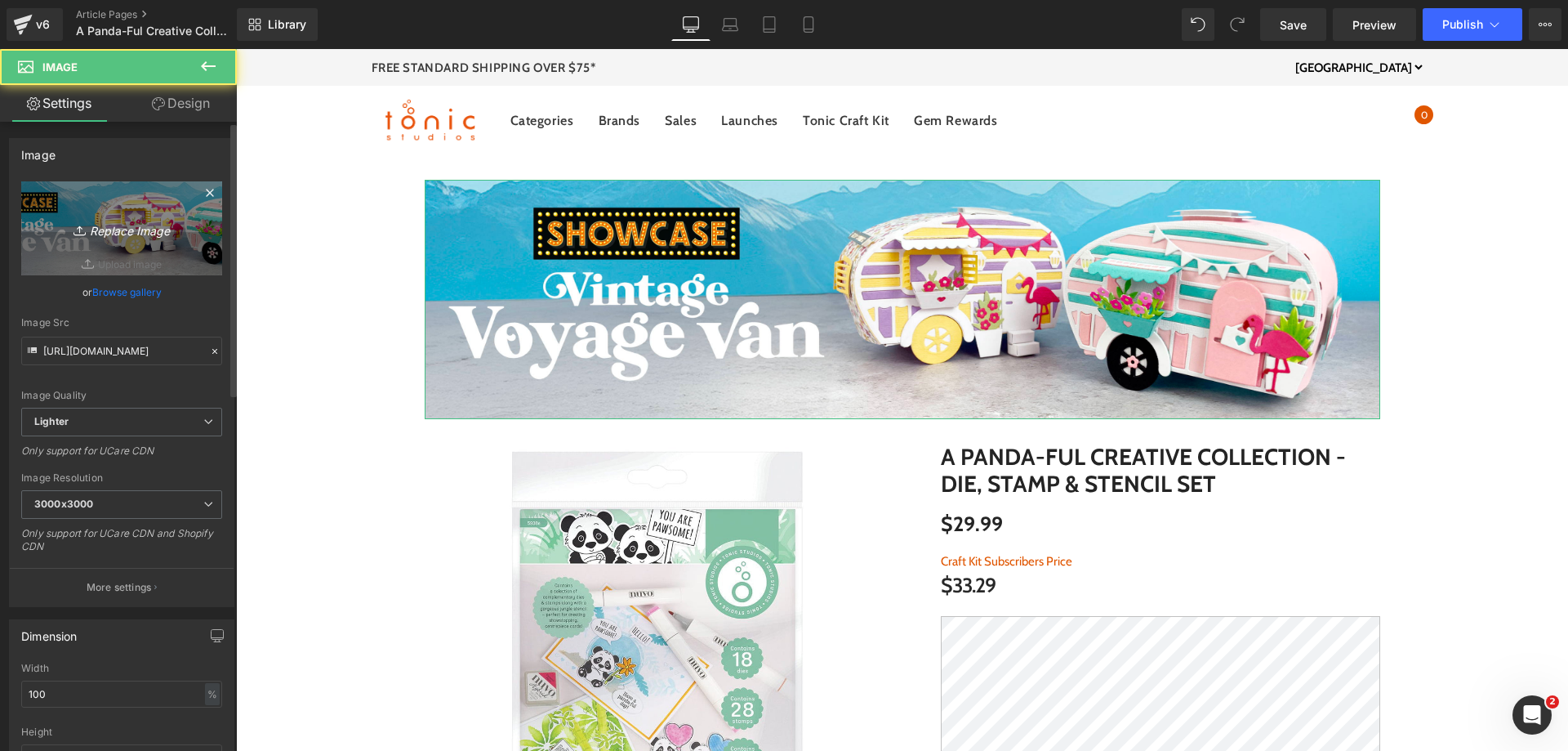
click at [128, 211] on link "Replace Image" at bounding box center [121, 229] width 201 height 94
type input "C:\fakepath\US Panda-ful Banners.pdf_Top.jpg"
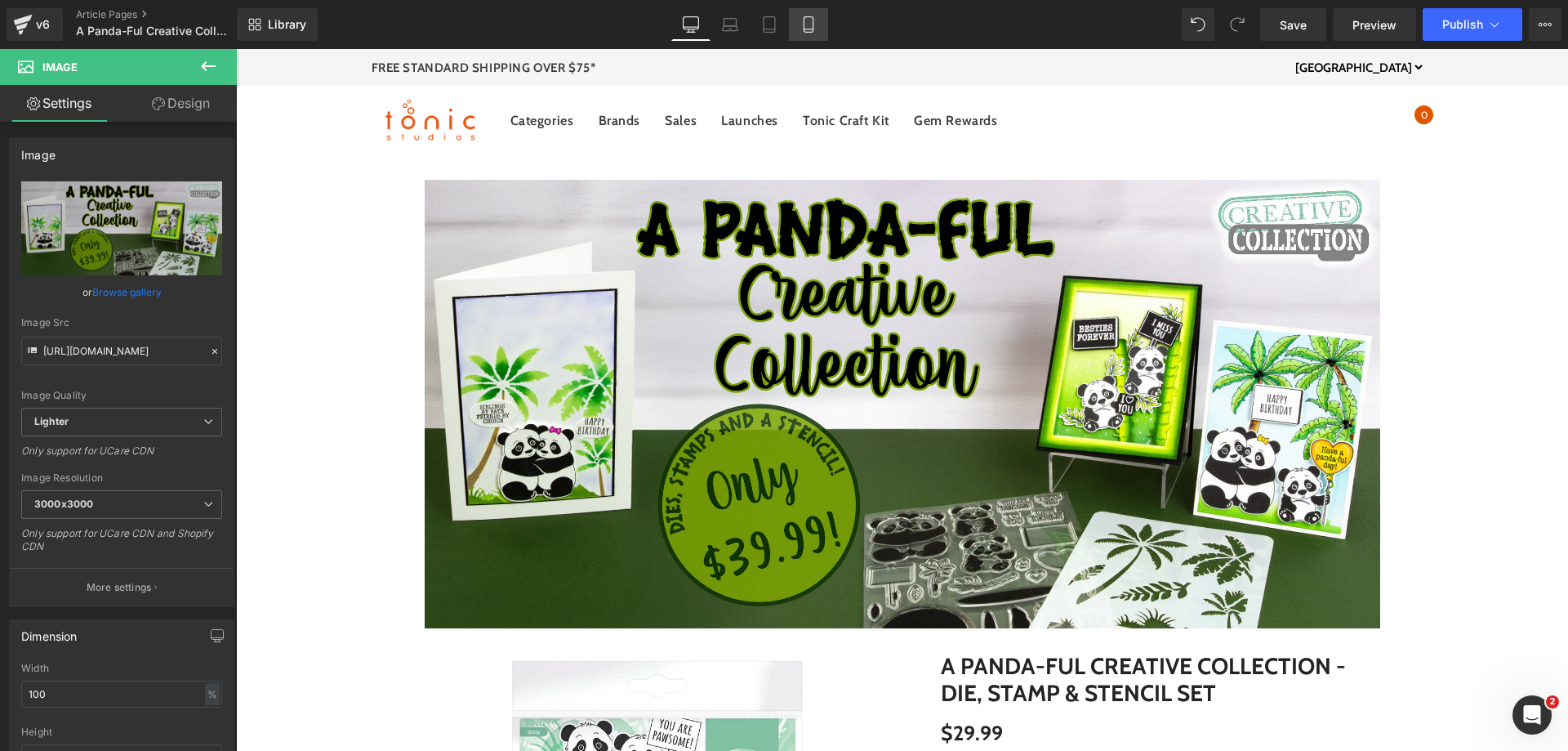
click at [812, 21] on icon at bounding box center [808, 24] width 9 height 16
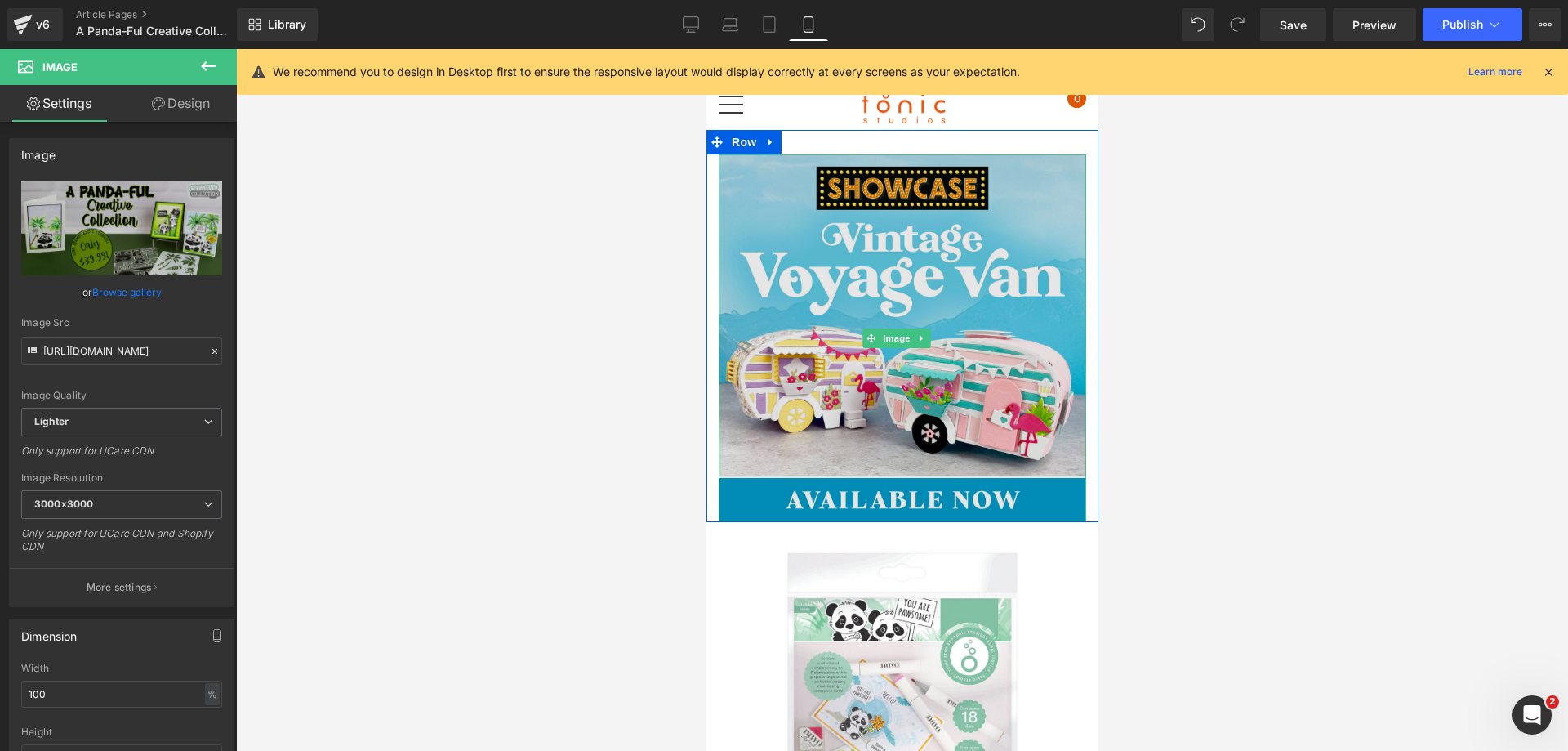
click at [941, 291] on img at bounding box center [901, 337] width 367 height 368
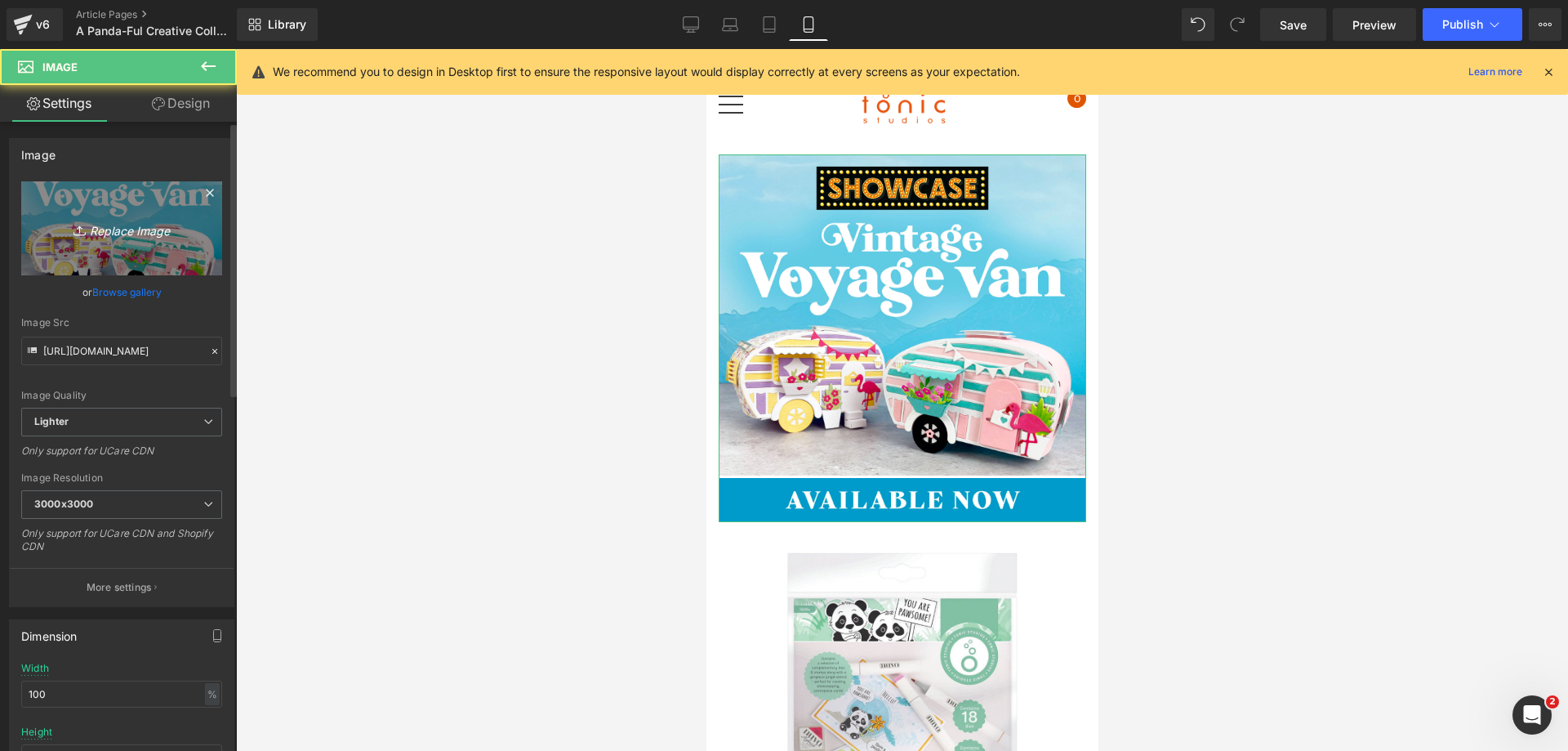
click at [150, 217] on link "Replace Image" at bounding box center [121, 229] width 201 height 94
type input "C:\fakepath\US Panda-ful Banners.pdf_Mobile Top.jpg"
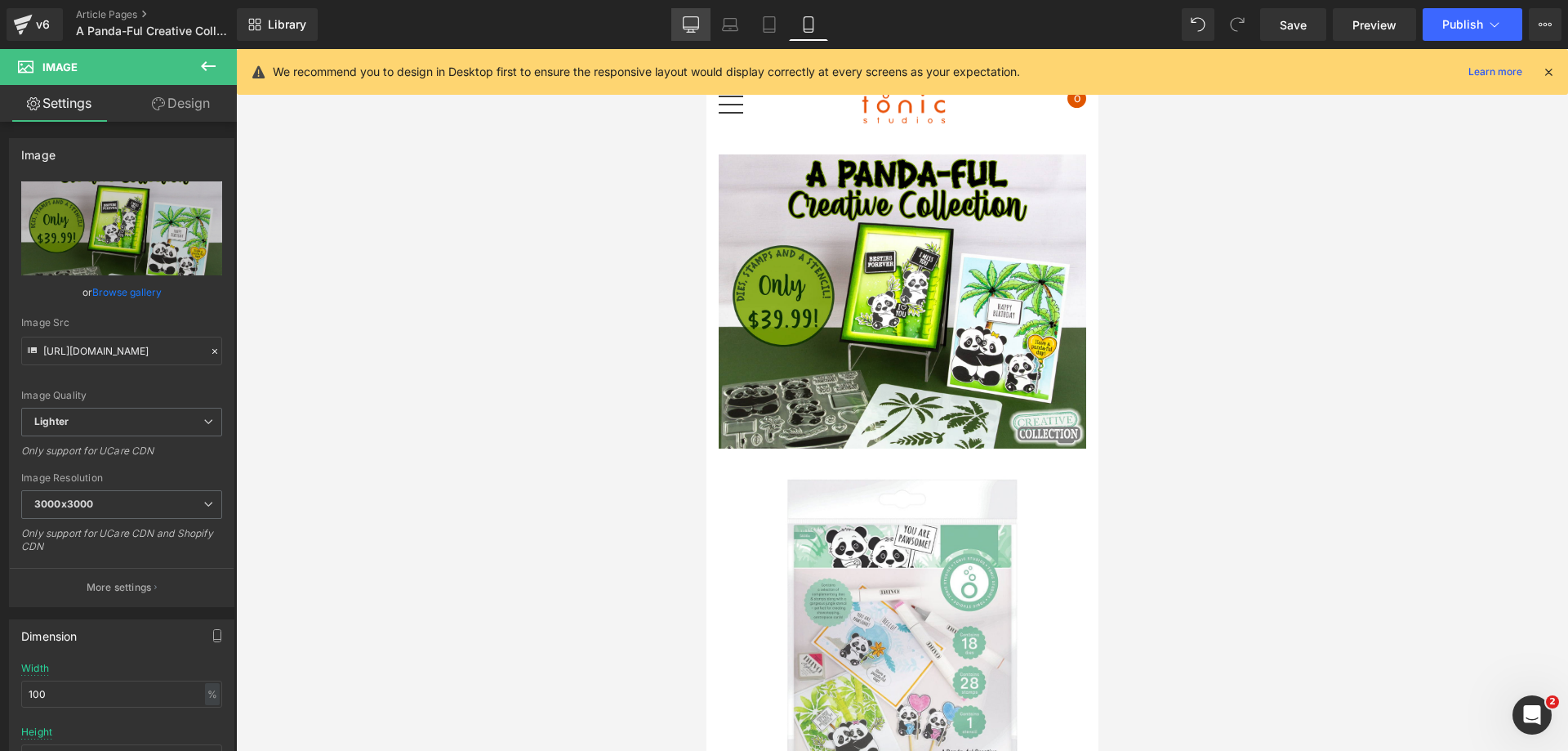
click at [689, 24] on icon at bounding box center [691, 25] width 17 height 17
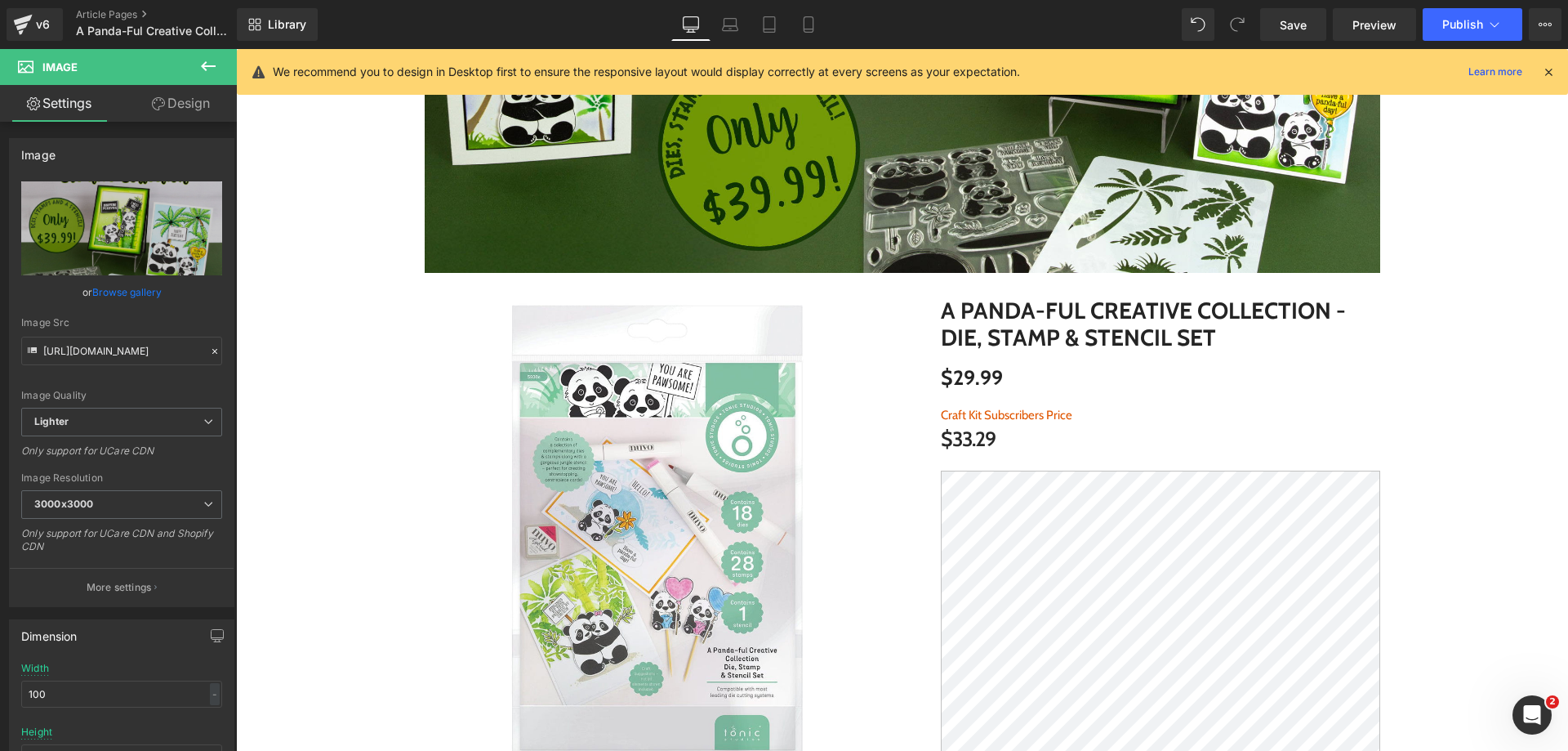
scroll to position [342, 0]
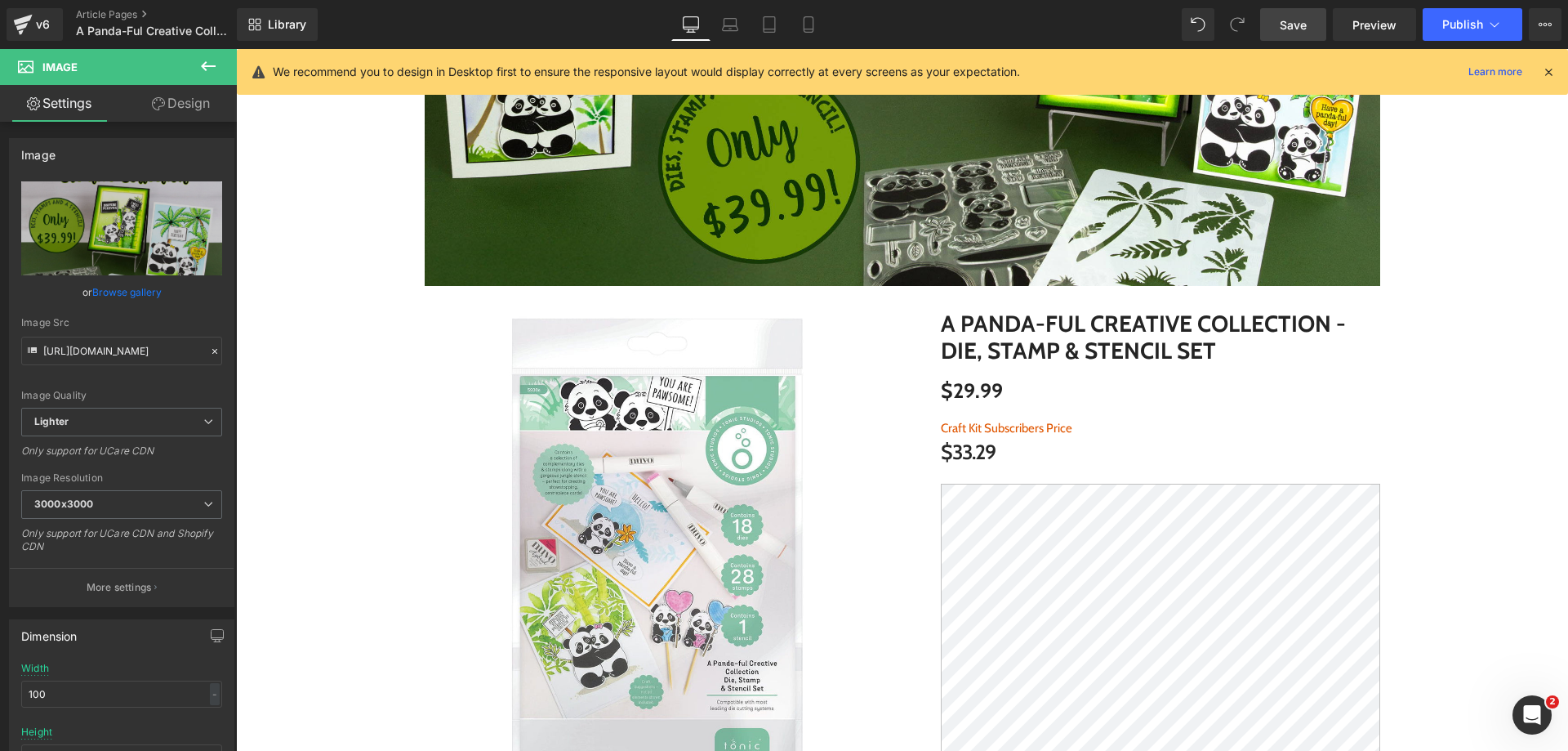
click at [1282, 24] on span "Save" at bounding box center [1294, 25] width 27 height 17
click at [1277, 26] on link "Save" at bounding box center [1293, 24] width 66 height 33
